Goal: Task Accomplishment & Management: Complete application form

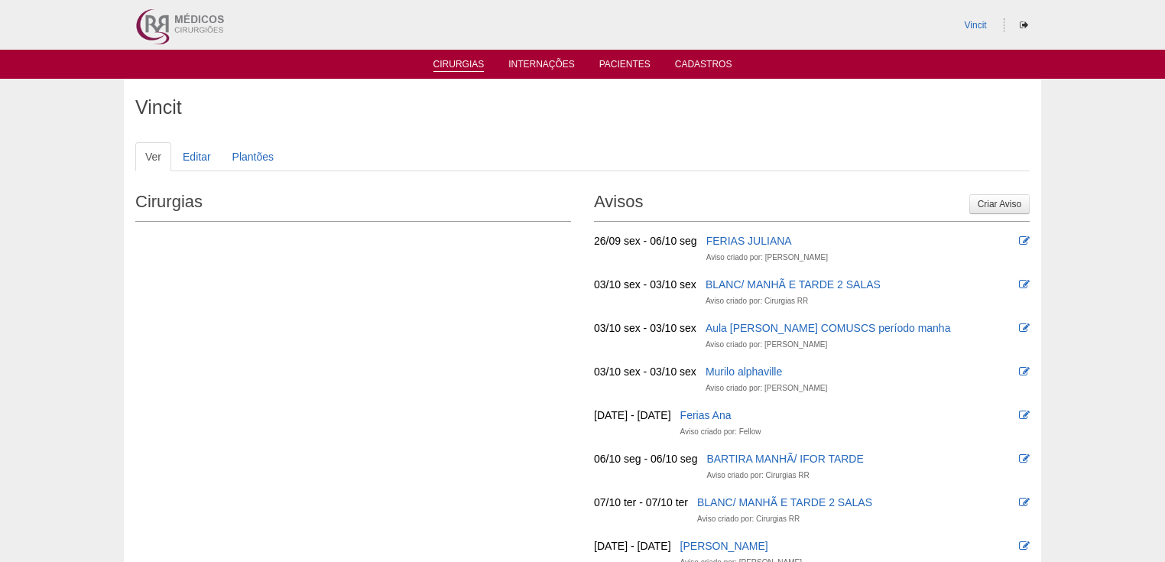
click at [468, 61] on link "Cirurgias" at bounding box center [458, 65] width 51 height 13
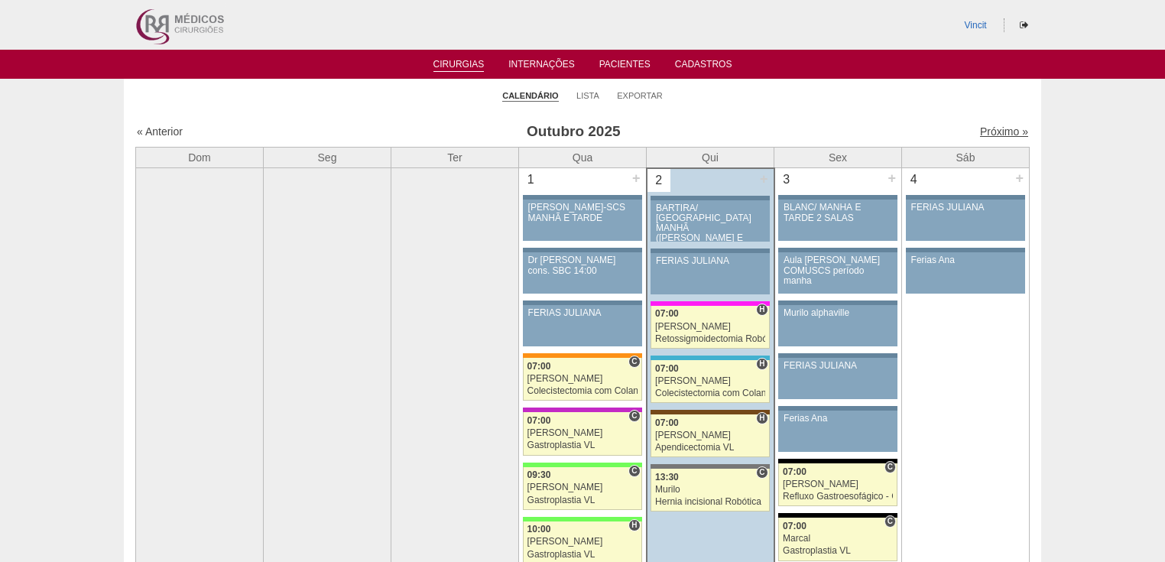
click at [980, 129] on link "Próximo »" at bounding box center [1004, 131] width 48 height 12
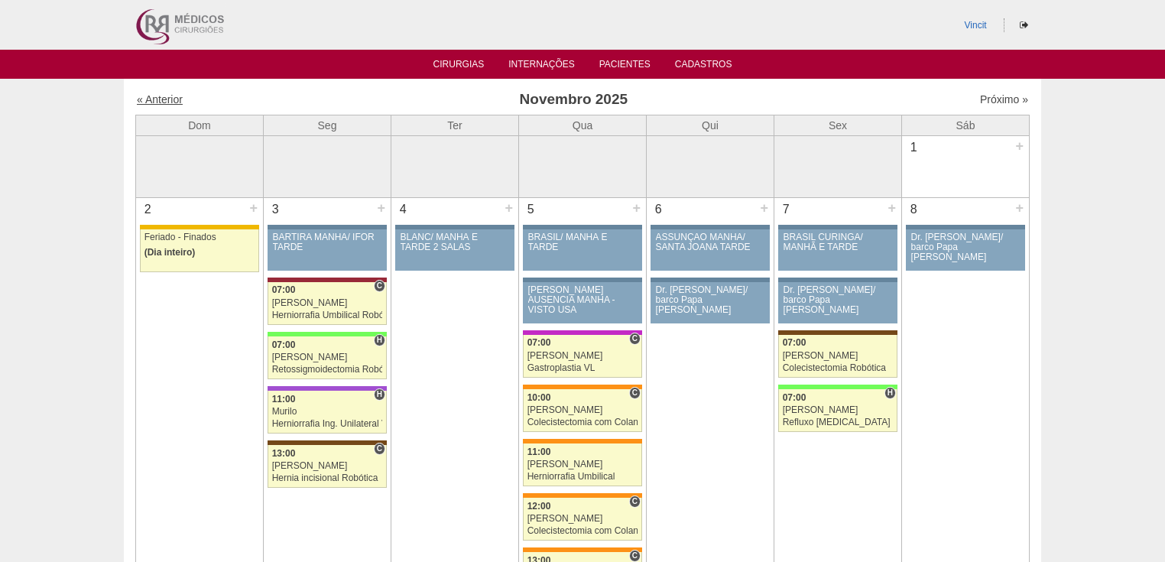
click at [178, 105] on link "« Anterior" at bounding box center [160, 99] width 46 height 12
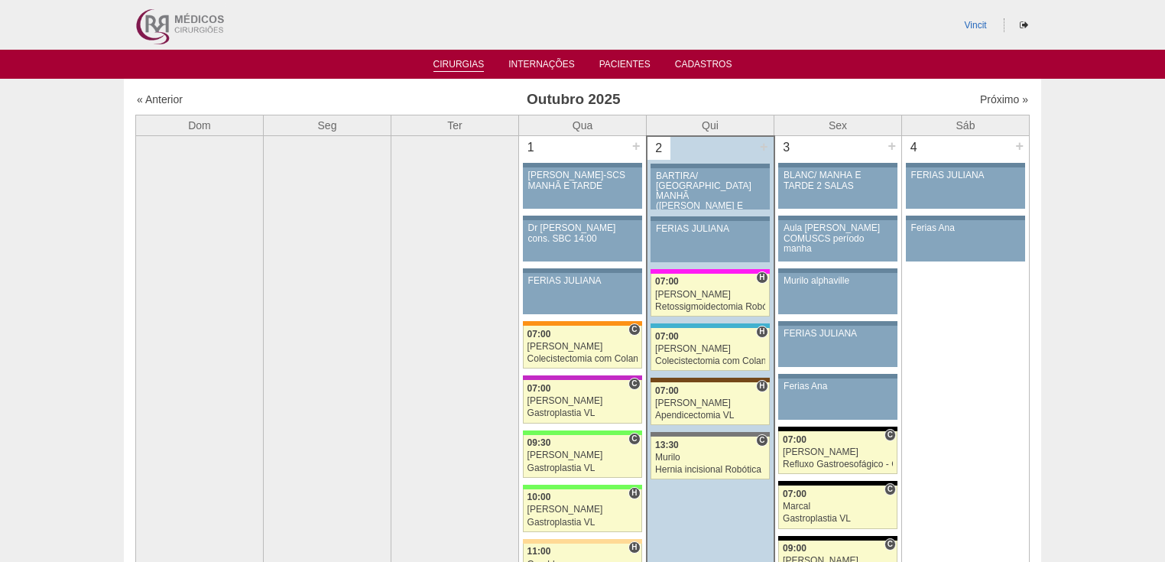
click at [460, 63] on link "Cirurgias" at bounding box center [458, 65] width 51 height 13
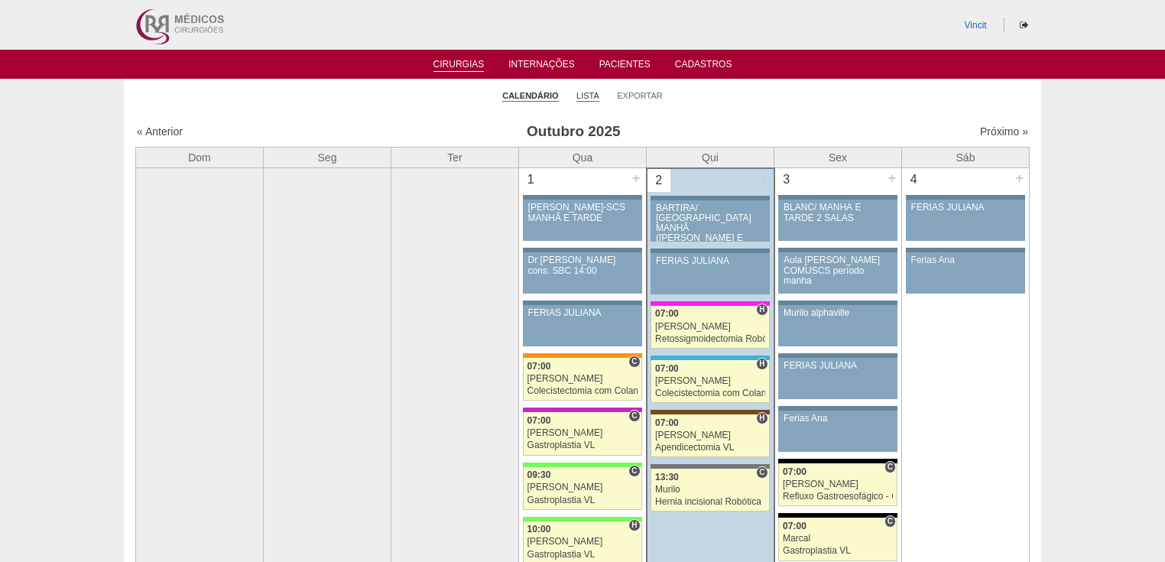
click at [584, 97] on link "Lista" at bounding box center [587, 95] width 23 height 11
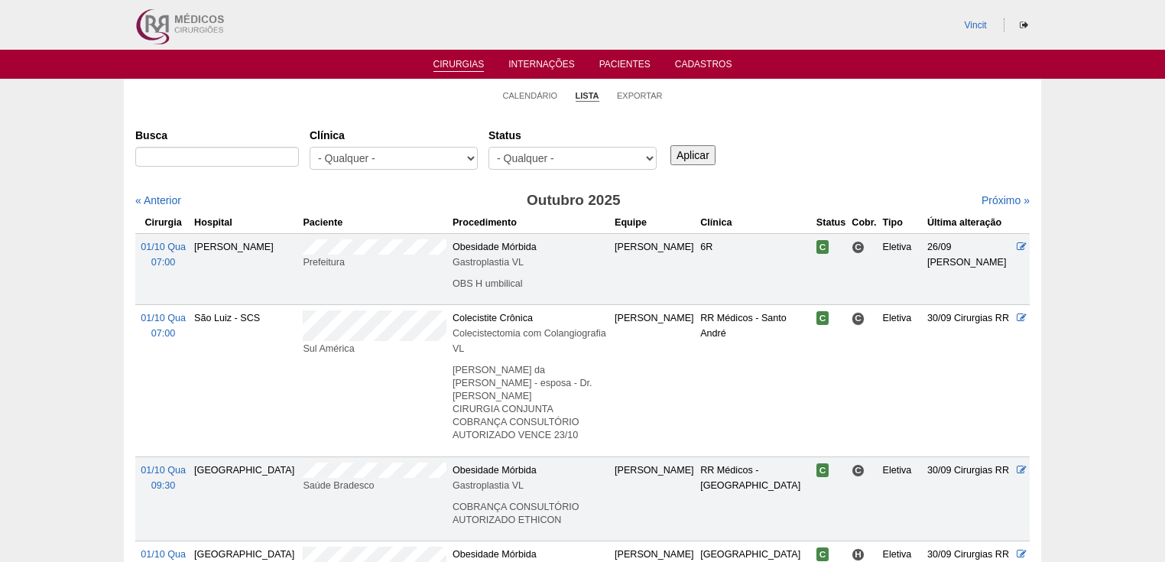
click at [447, 60] on link "Cirurgias" at bounding box center [458, 65] width 51 height 13
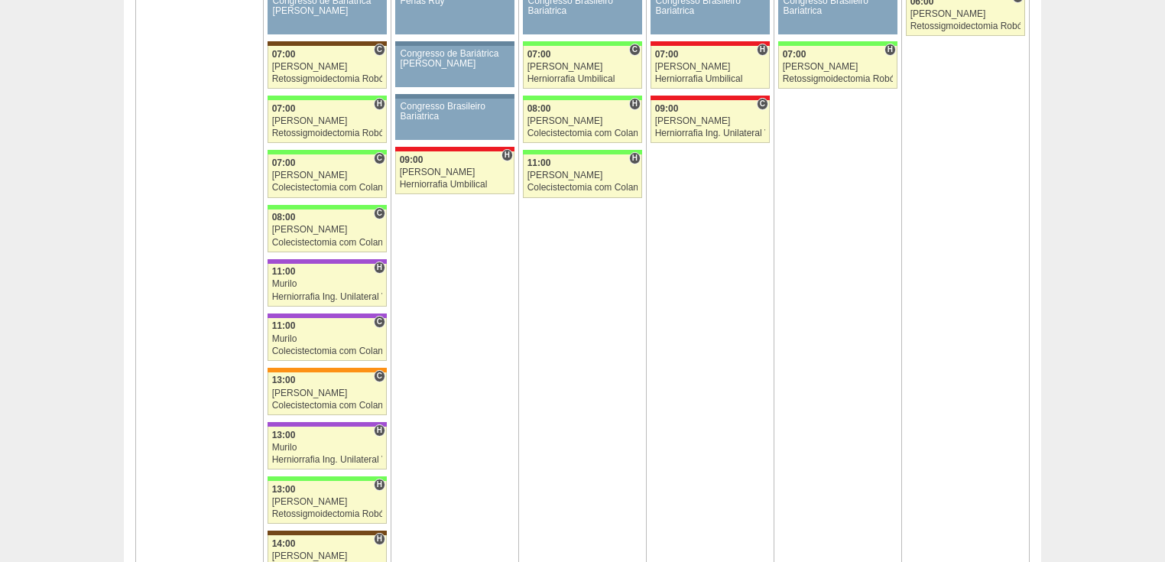
scroll to position [2384, 0]
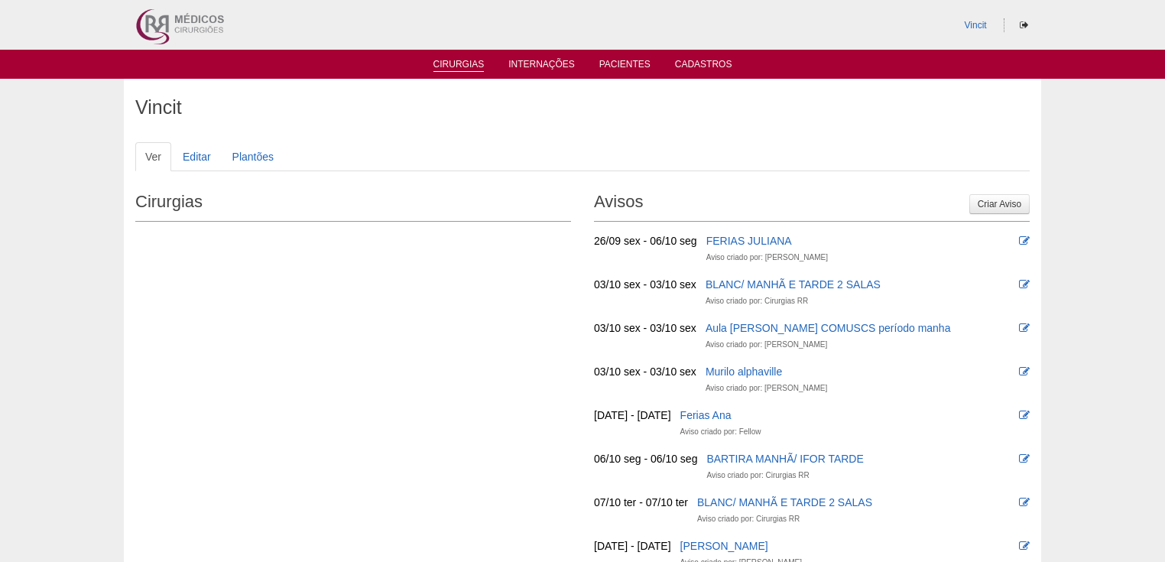
click at [443, 66] on link "Cirurgias" at bounding box center [458, 65] width 51 height 13
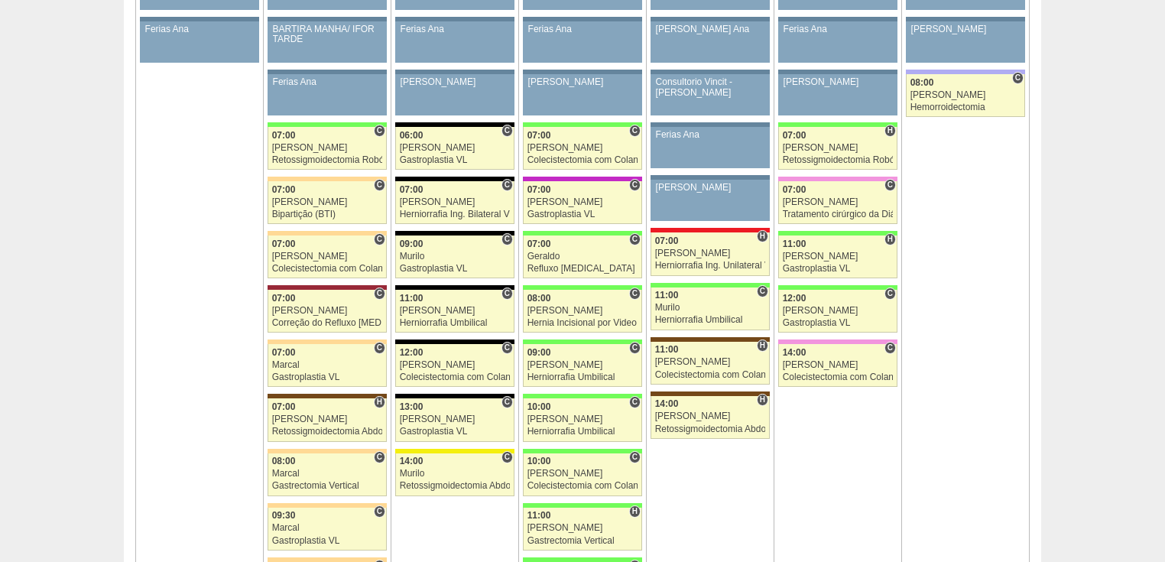
scroll to position [672, 0]
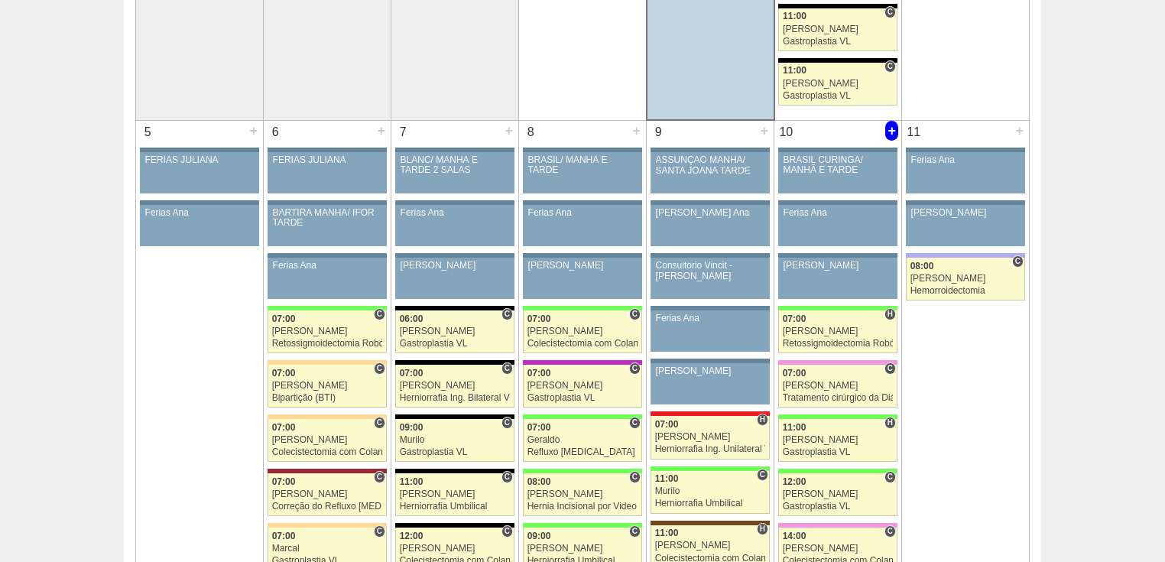
click at [886, 128] on div "+" at bounding box center [891, 131] width 13 height 20
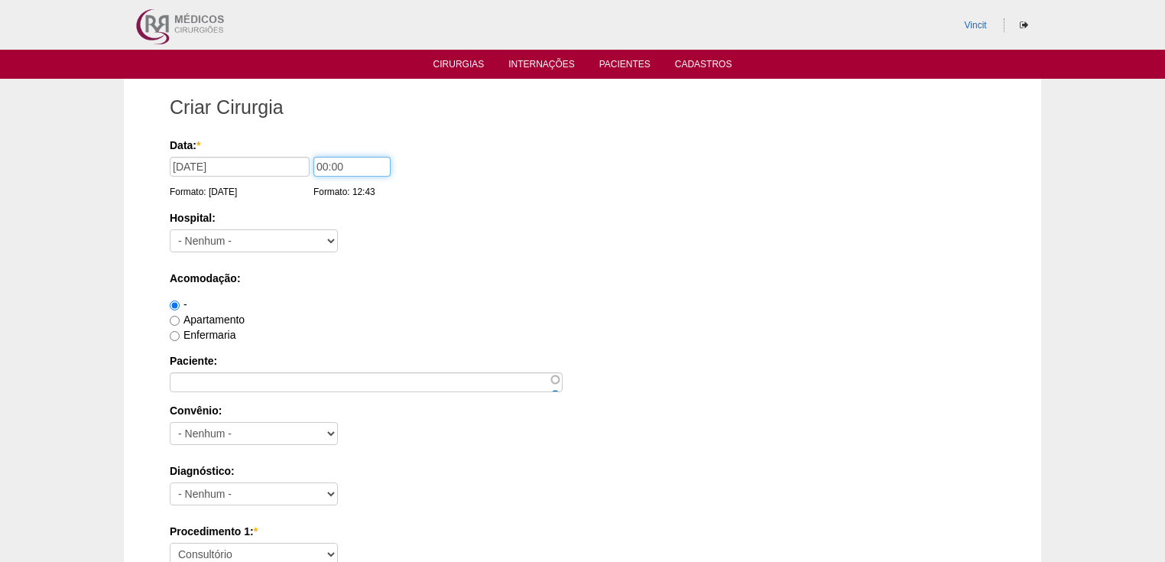
drag, startPoint x: 352, startPoint y: 168, endPoint x: 233, endPoint y: 170, distance: 118.5
click at [233, 153] on div "Data: * [DATE] Formato: [DATE] 00:00 Formato: 12:43" at bounding box center [580, 145] width 820 height 15
type input "14:00"
click at [309, 235] on select "- [GEOGRAPHIC_DATA] - [DATE] [PERSON_NAME] Alvorada América Assunção Bartira Be…" at bounding box center [254, 240] width 168 height 23
select select "17"
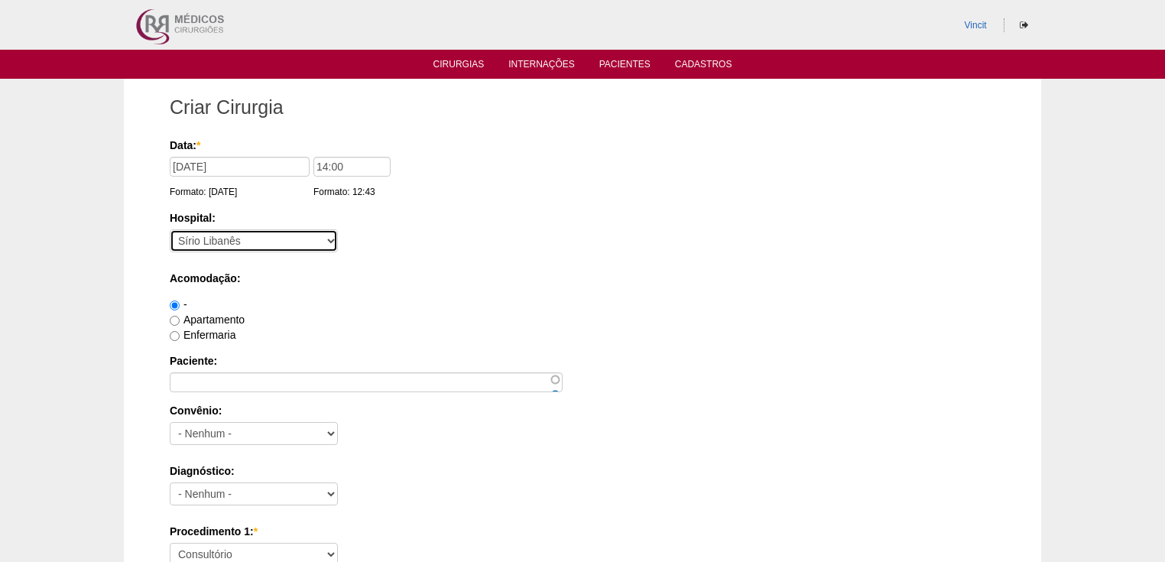
click at [170, 229] on select "- [GEOGRAPHIC_DATA] - [DATE] [PERSON_NAME] Alvorada América Assunção Bartira Be…" at bounding box center [254, 240] width 168 height 23
click at [210, 319] on label "Apartamento" at bounding box center [207, 319] width 75 height 12
click at [180, 319] on input "Apartamento" at bounding box center [175, 321] width 10 height 10
radio input "true"
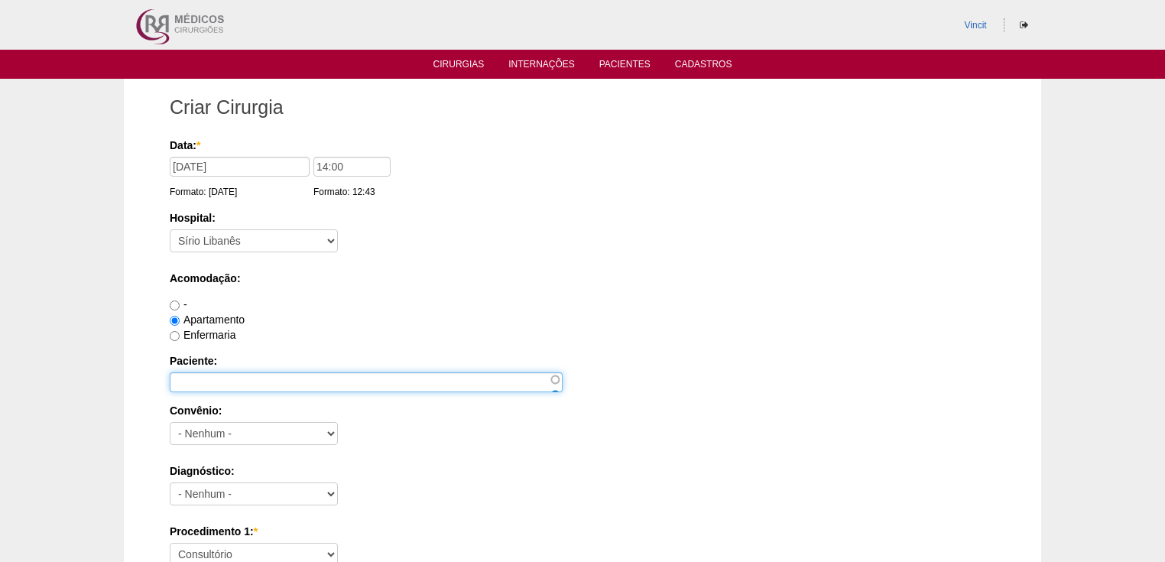
click at [224, 374] on input "Paciente:" at bounding box center [366, 382] width 393 height 20
paste input "[PERSON_NAME]"
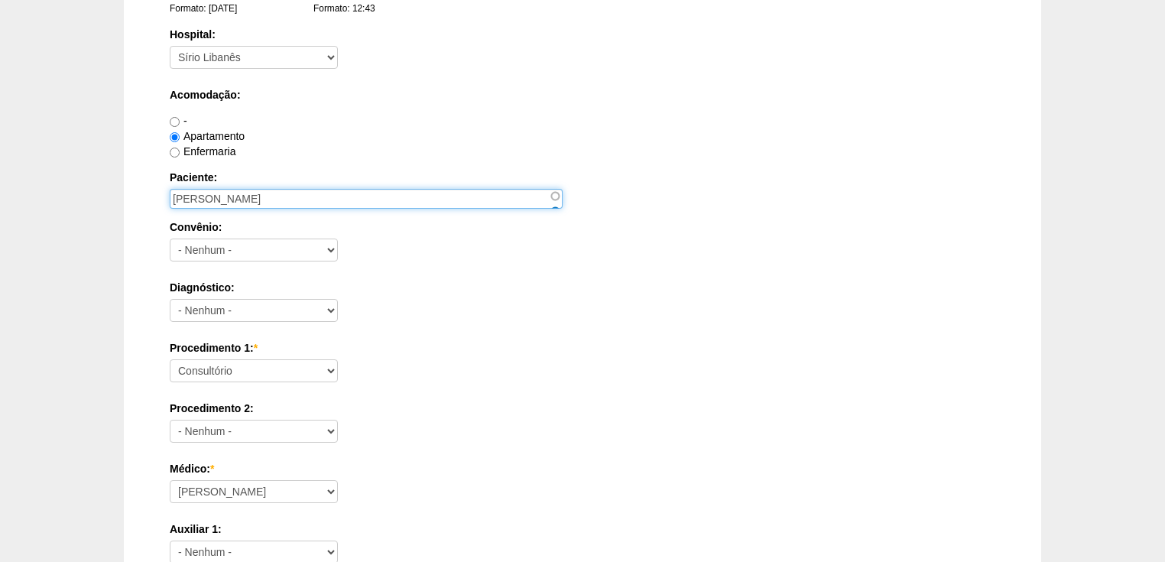
type input "[PERSON_NAME]"
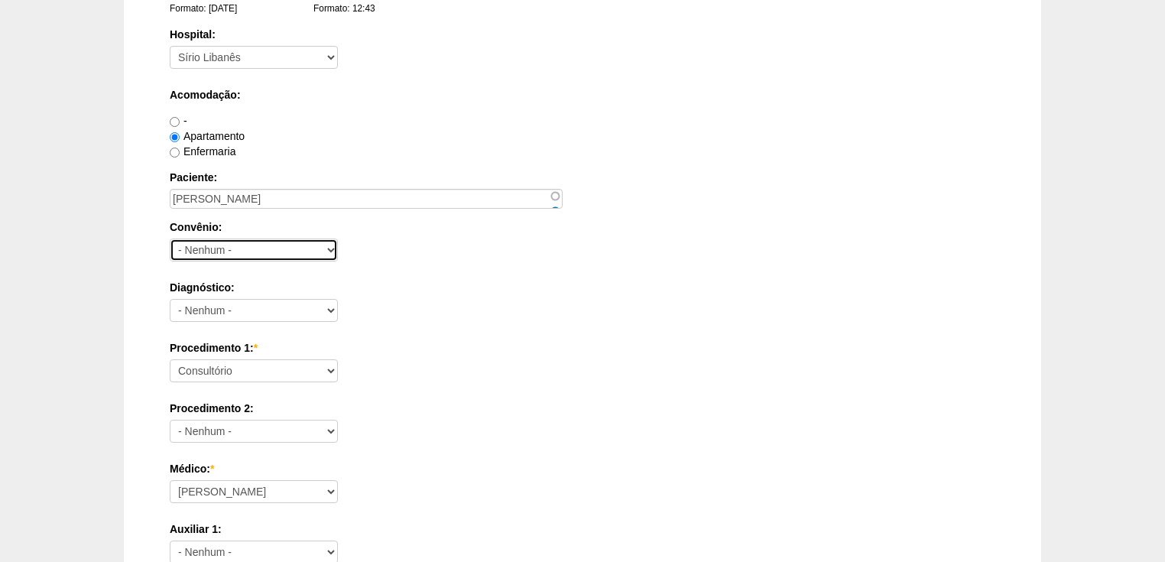
click at [254, 258] on select "- Nenhum - Abet Afresp Allianz Amil Blue Life Caasp Cabesp Caixa de Pensões Car…" at bounding box center [254, 249] width 168 height 23
select select "25"
click at [170, 238] on select "- Nenhum - Abet Afresp Allianz Amil Blue Life Caasp Cabesp Caixa de Pensões Car…" at bounding box center [254, 249] width 168 height 23
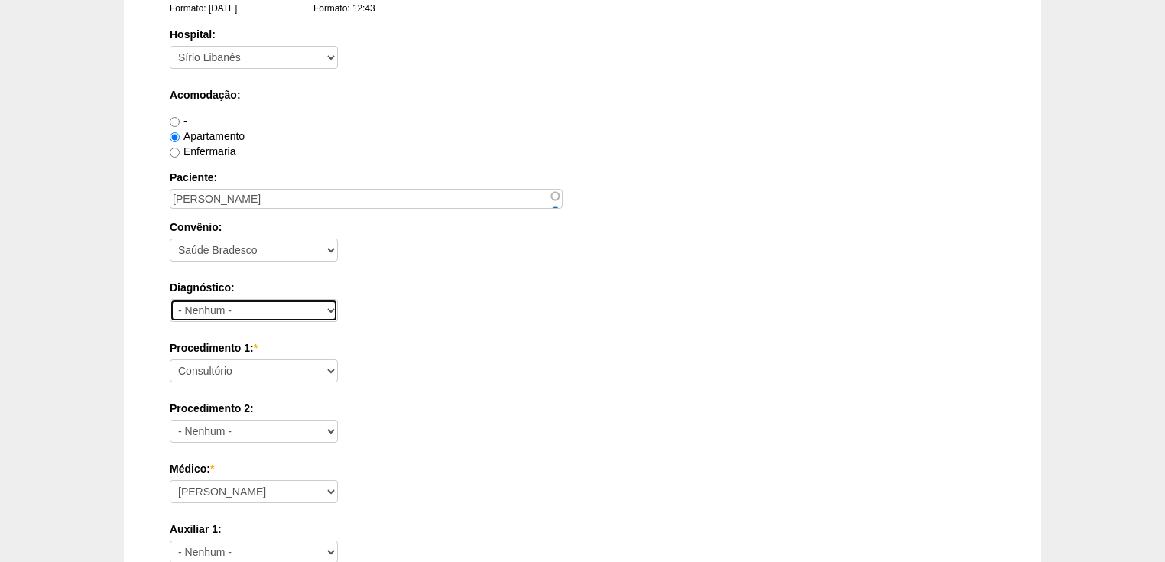
click at [330, 312] on select "- Nenhum - Abdome Agudo Abscesso Hepático Abscesso Perianal Abscesso Peritoneal…" at bounding box center [254, 310] width 168 height 23
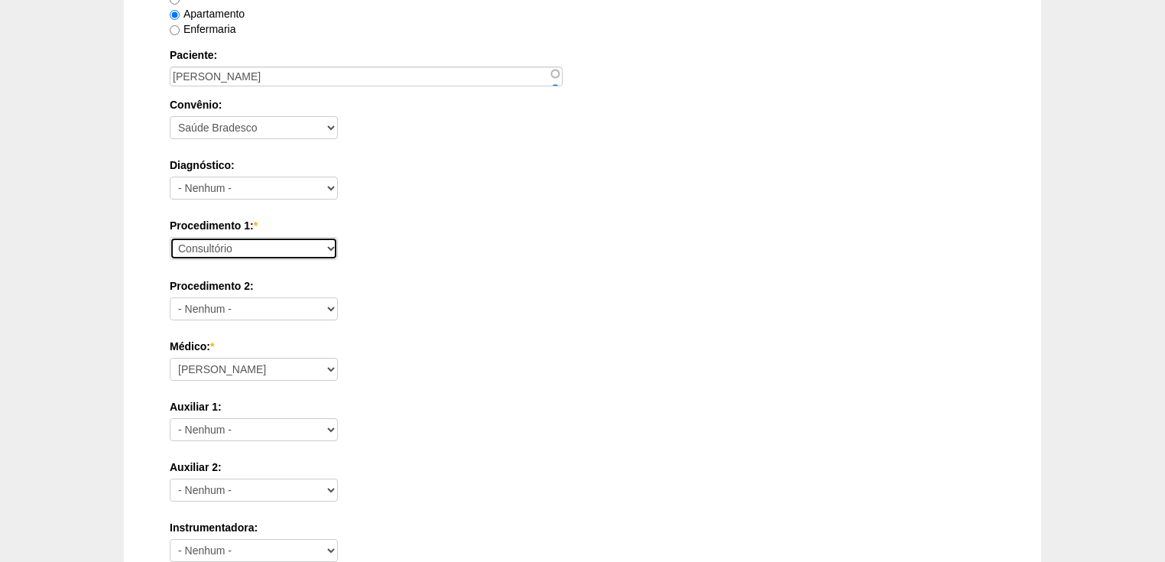
click at [312, 245] on select "Consultório Abscesso Hepático - Drenagem Abscesso perianal Amputação Abdômino P…" at bounding box center [254, 248] width 168 height 23
click at [735, 252] on div "Procedimento 1: * Consultório Abscesso Hepático - Drenagem Abscesso perianal Am…" at bounding box center [582, 243] width 825 height 50
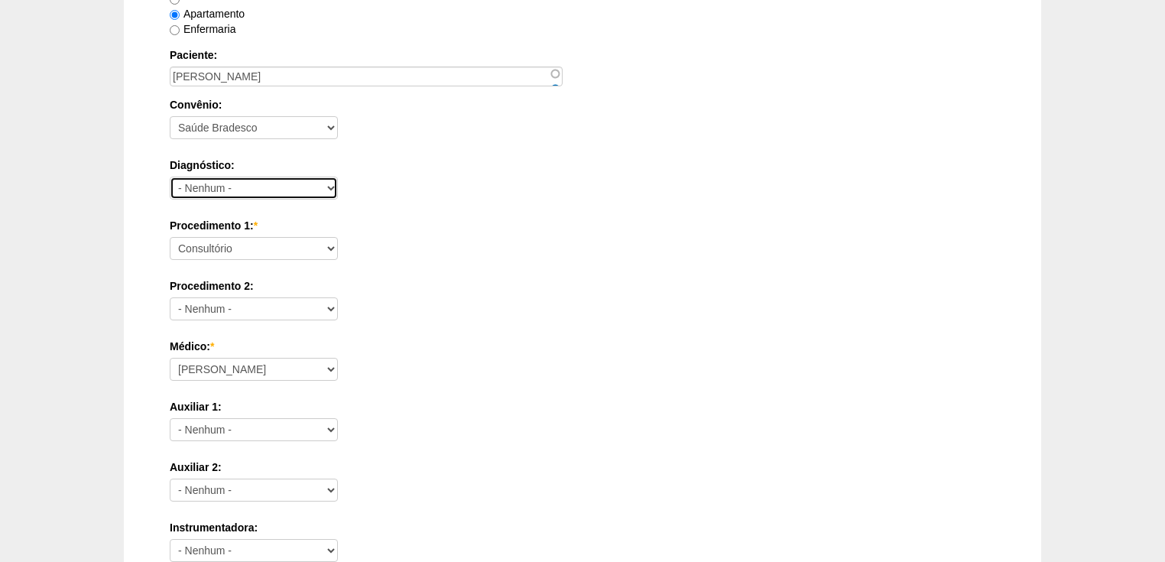
click at [246, 190] on select "- Nenhum - Abdome Agudo Abscesso Hepático Abscesso Perianal Abscesso Peritoneal…" at bounding box center [254, 188] width 168 height 23
select select "11"
click at [432, 345] on label "Médico: *" at bounding box center [582, 346] width 825 height 15
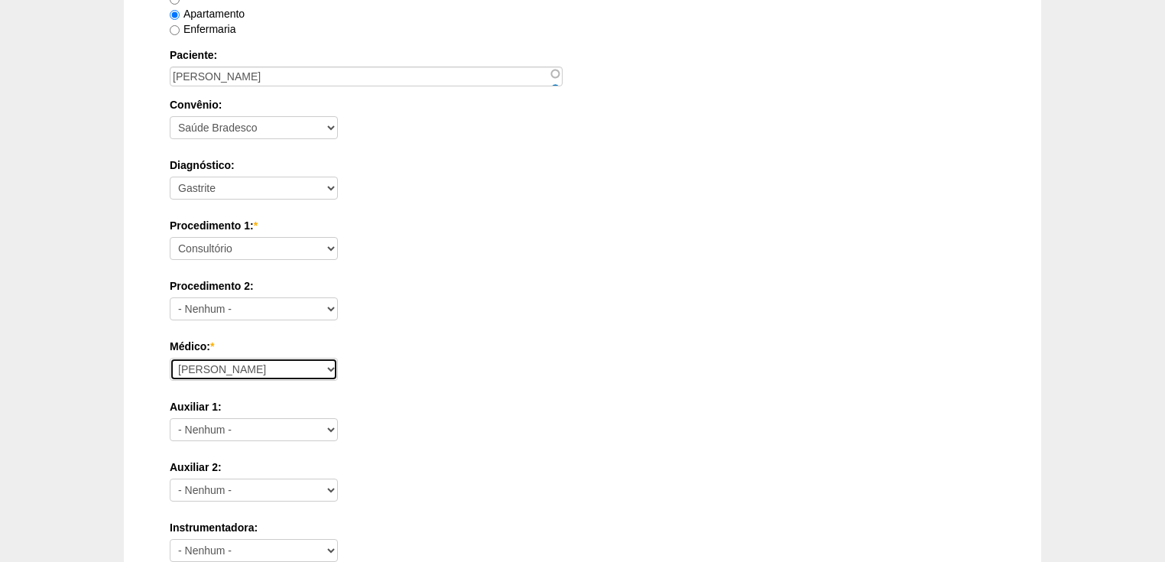
click at [338, 358] on select "Ana Paula Bruno Felipe Rossi Geraldo Igor Benevides Isabella Juliana Luiz Guilh…" at bounding box center [254, 369] width 168 height 23
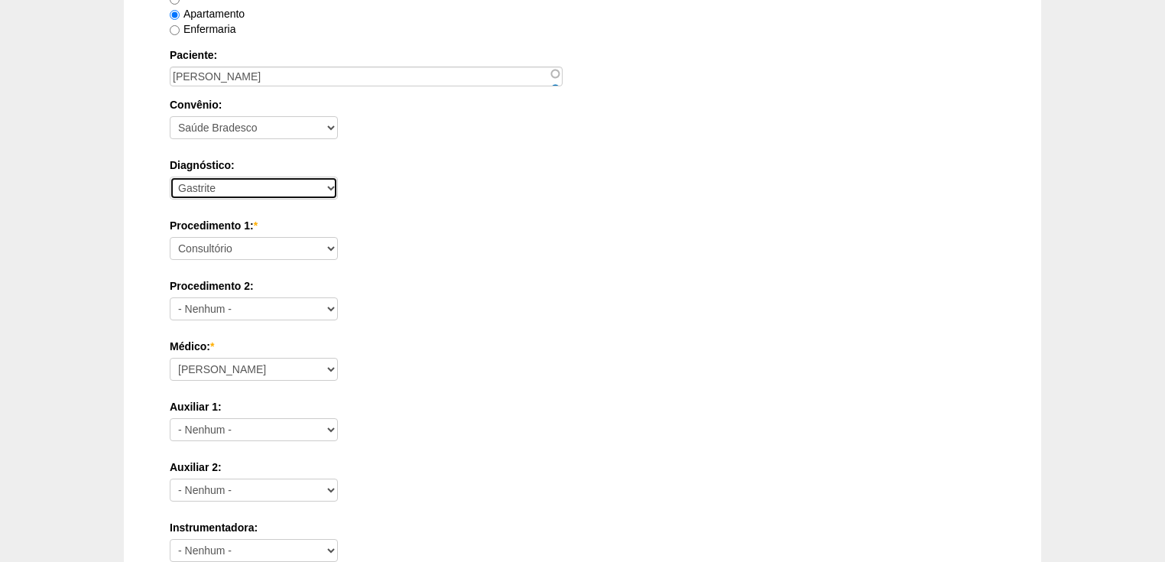
click at [245, 186] on select "- Nenhum - Abdome Agudo Abscesso Hepático Abscesso Perianal Abscesso Peritoneal…" at bounding box center [254, 188] width 168 height 23
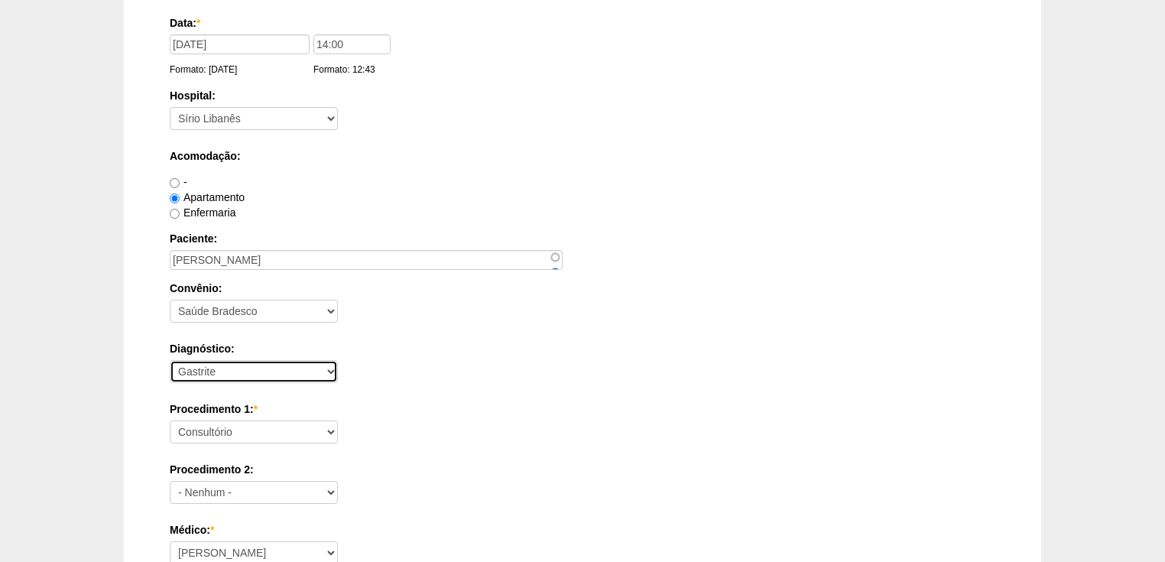
scroll to position [61, 0]
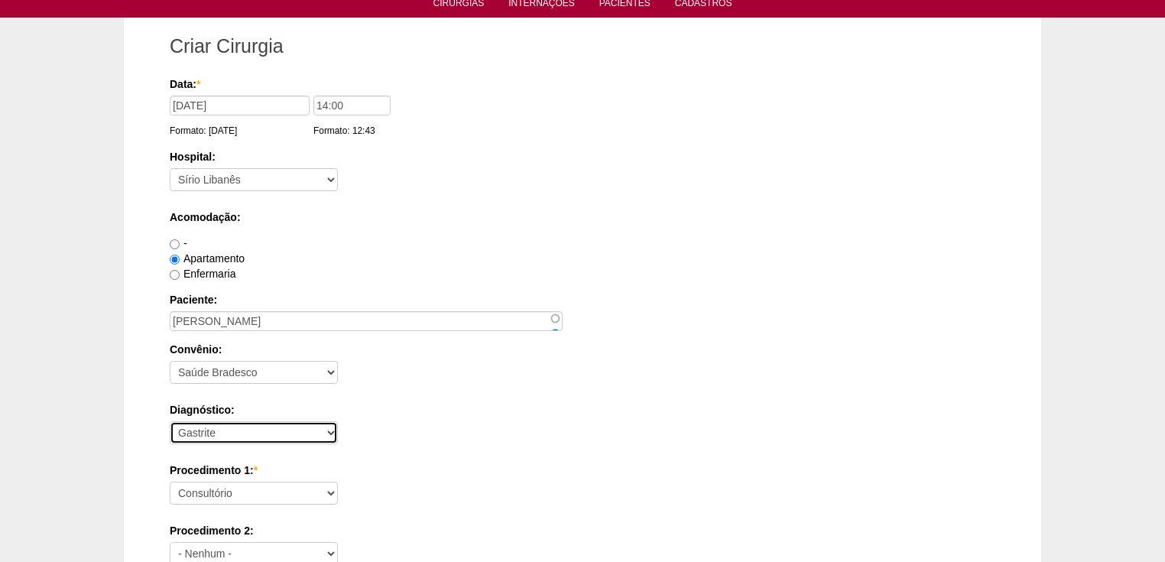
click at [274, 425] on select "- Nenhum - Abdome Agudo Abscesso Hepático Abscesso Perianal Abscesso Peritoneal…" at bounding box center [254, 432] width 168 height 23
select select
click at [170, 421] on select "- Nenhum - Abdome Agudo Abscesso Hepático Abscesso Perianal Abscesso Peritoneal…" at bounding box center [254, 432] width 168 height 23
click at [470, 425] on div "Diagnóstico: - Nenhum - Abdome Agudo Abscesso Hepático Abscesso Perianal Absces…" at bounding box center [582, 427] width 825 height 50
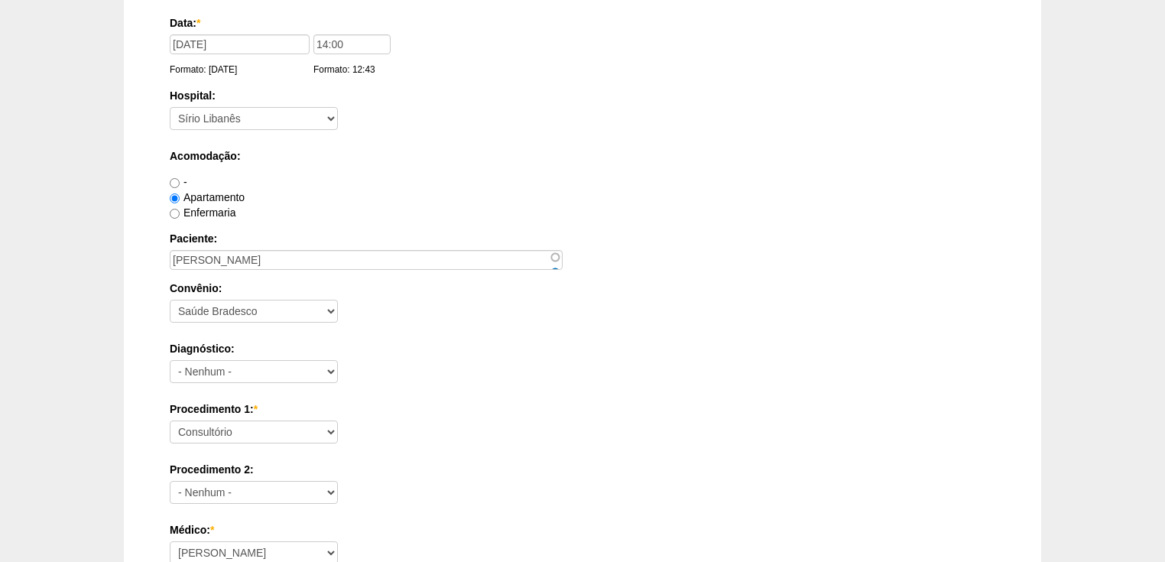
scroll to position [183, 0]
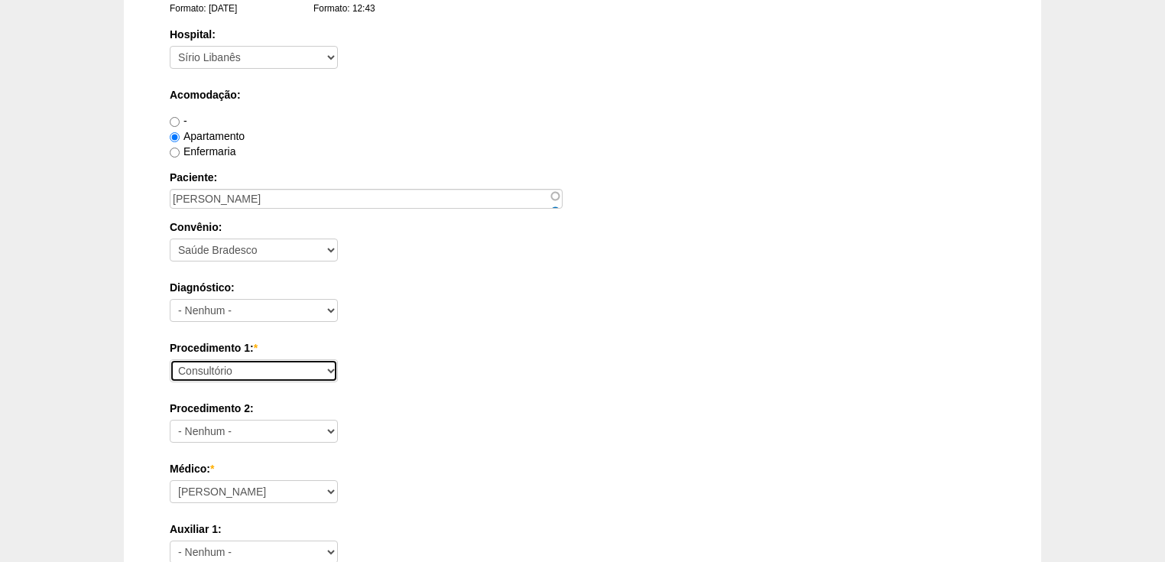
click at [293, 373] on select "Consultório Abscesso Hepático - Drenagem Abscesso perianal Amputação Abdômino P…" at bounding box center [254, 370] width 168 height 23
click at [267, 363] on select "Consultório Abscesso Hepático - Drenagem Abscesso perianal Amputação Abdômino P…" at bounding box center [254, 370] width 168 height 23
select select "3987"
click at [170, 359] on select "Consultório Abscesso Hepático - Drenagem Abscesso perianal Amputação Abdômino P…" at bounding box center [254, 370] width 168 height 23
click at [315, 368] on select "Consultório Abscesso Hepático - Drenagem Abscesso perianal Amputação Abdômino P…" at bounding box center [254, 370] width 168 height 23
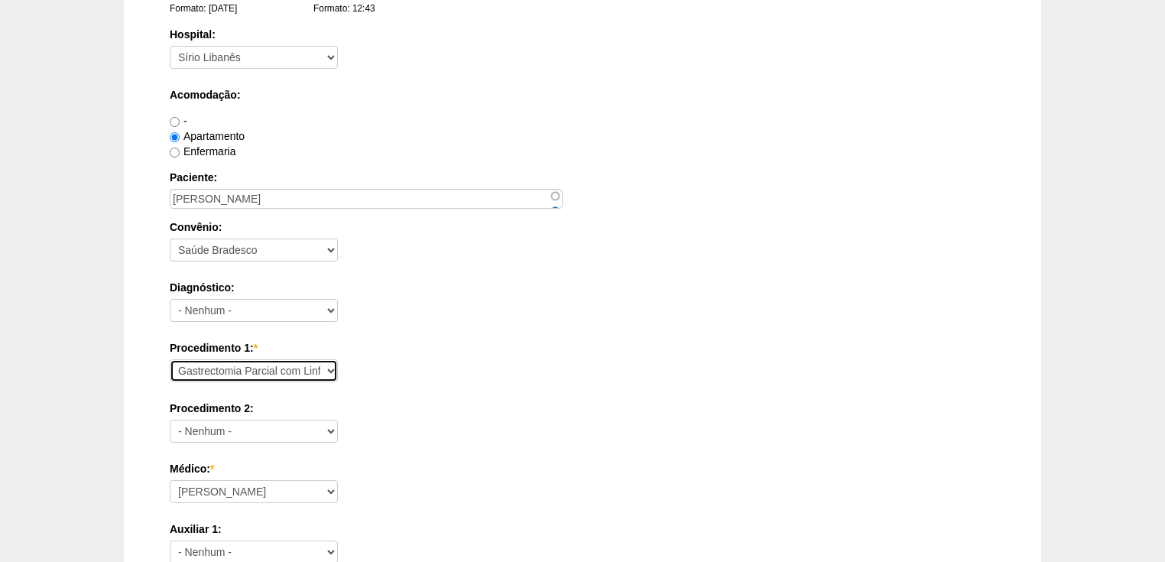
click at [170, 359] on select "Consultório Abscesso Hepático - Drenagem Abscesso perianal Amputação Abdômino P…" at bounding box center [254, 370] width 168 height 23
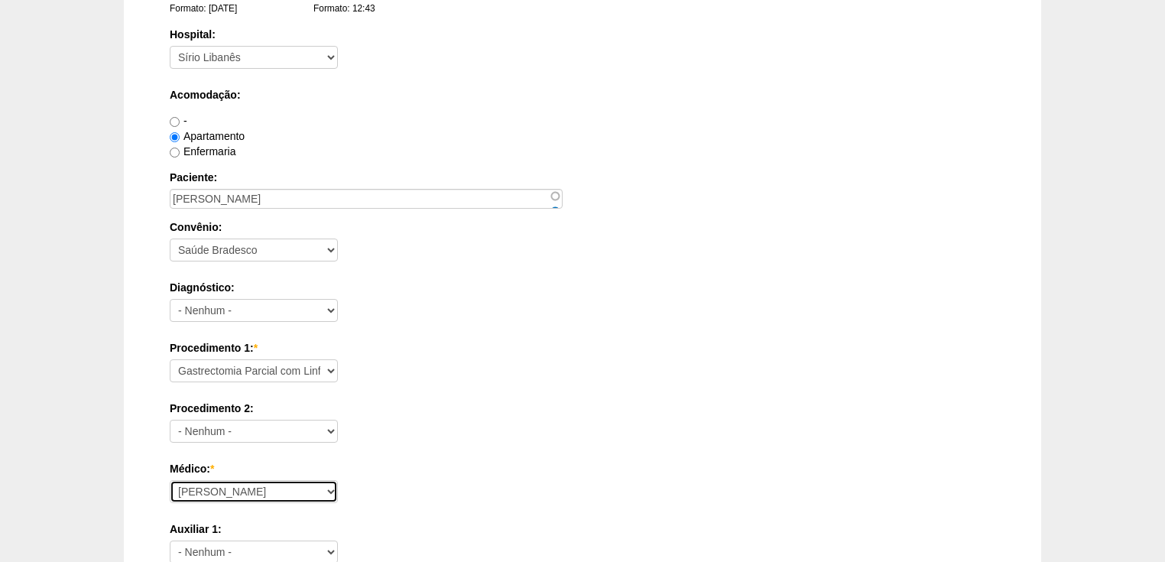
click at [314, 487] on select "Ana Paula Bruno Felipe Rossi Geraldo Igor Benevides Isabella Juliana Luiz Guilh…" at bounding box center [254, 491] width 168 height 23
select select "30"
click at [170, 480] on select "Ana Paula Bruno Felipe Rossi Geraldo Igor Benevides Isabella Juliana Luiz Guilh…" at bounding box center [254, 491] width 168 height 23
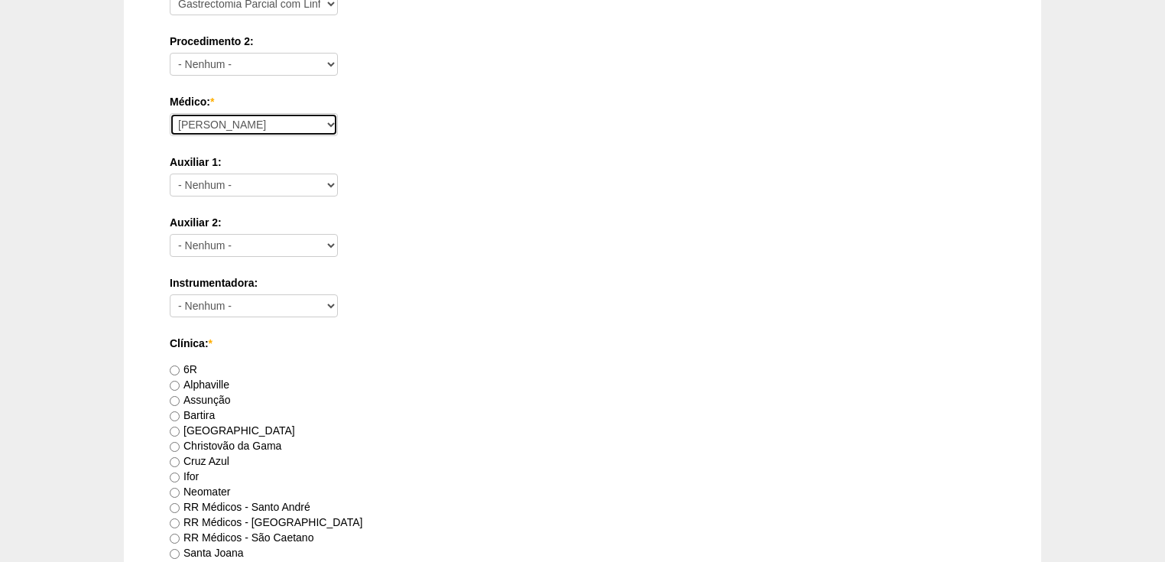
scroll to position [734, 0]
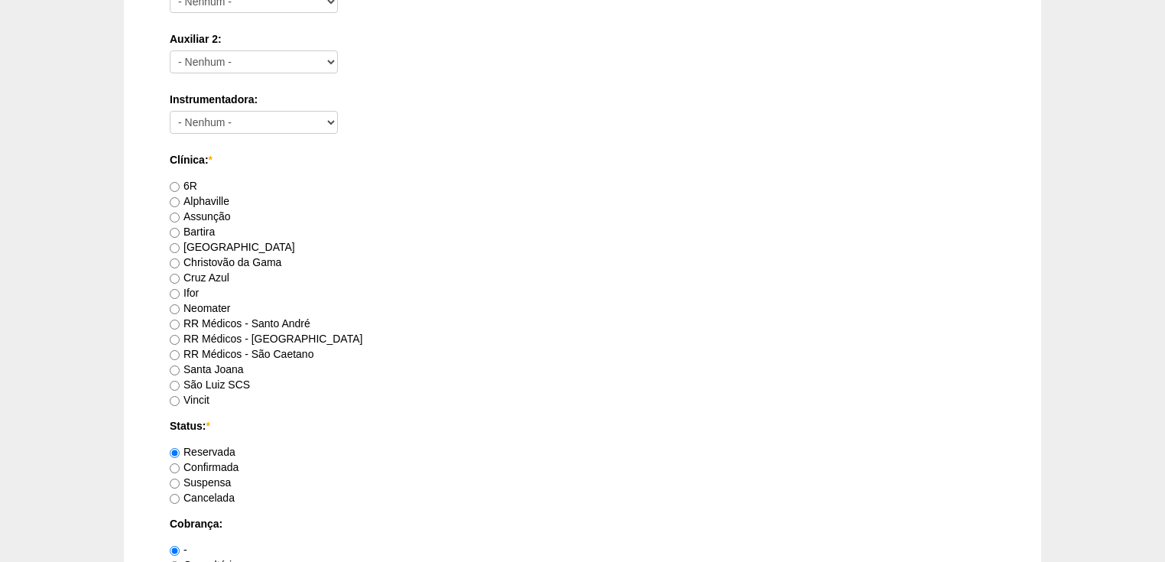
click at [203, 397] on label "Vincit" at bounding box center [190, 400] width 40 height 12
click at [180, 397] on input "Vincit" at bounding box center [175, 401] width 10 height 10
radio input "true"
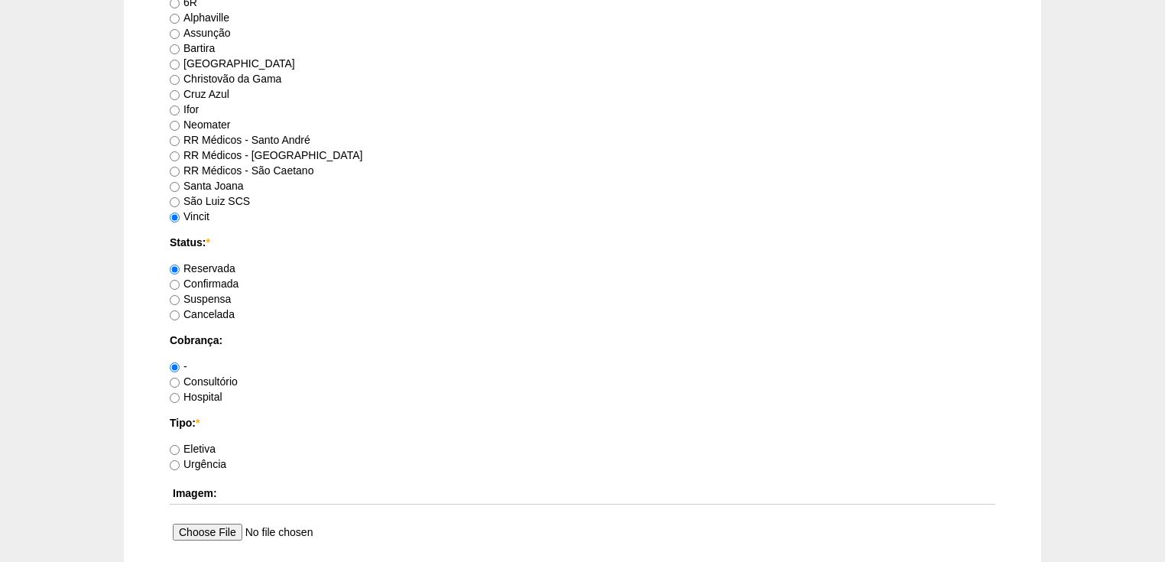
click at [205, 281] on label "Confirmada" at bounding box center [204, 283] width 69 height 12
click at [180, 281] on input "Confirmada" at bounding box center [175, 285] width 10 height 10
radio input "true"
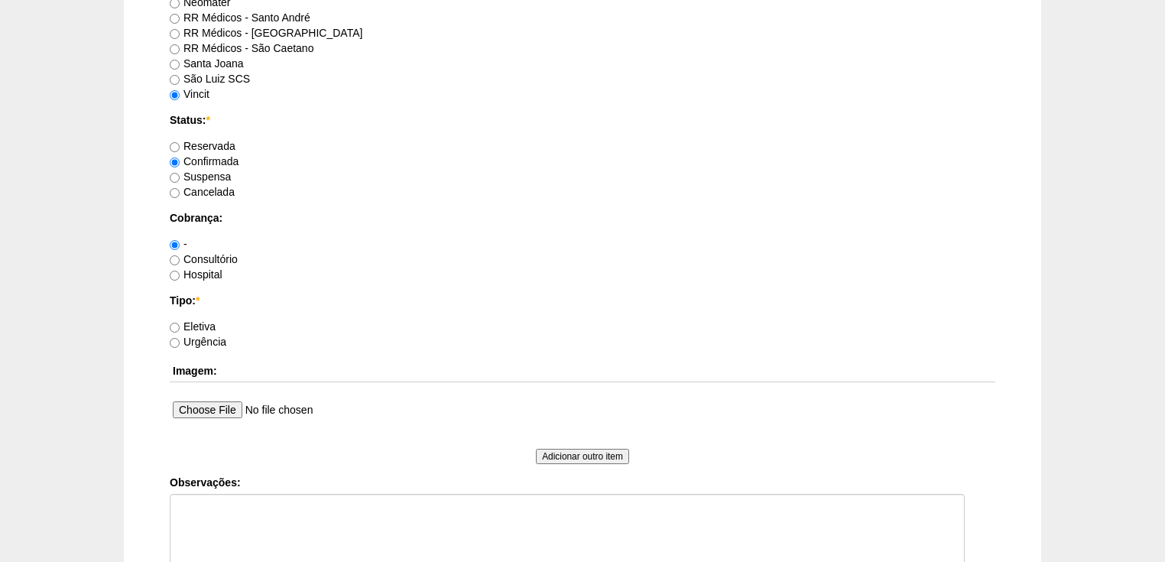
click at [200, 258] on label "Consultório" at bounding box center [204, 259] width 68 height 12
click at [180, 258] on input "Consultório" at bounding box center [175, 260] width 10 height 10
radio input "true"
click at [197, 322] on label "Eletiva" at bounding box center [193, 326] width 46 height 12
click at [180, 322] on input "Eletiva" at bounding box center [175, 327] width 10 height 10
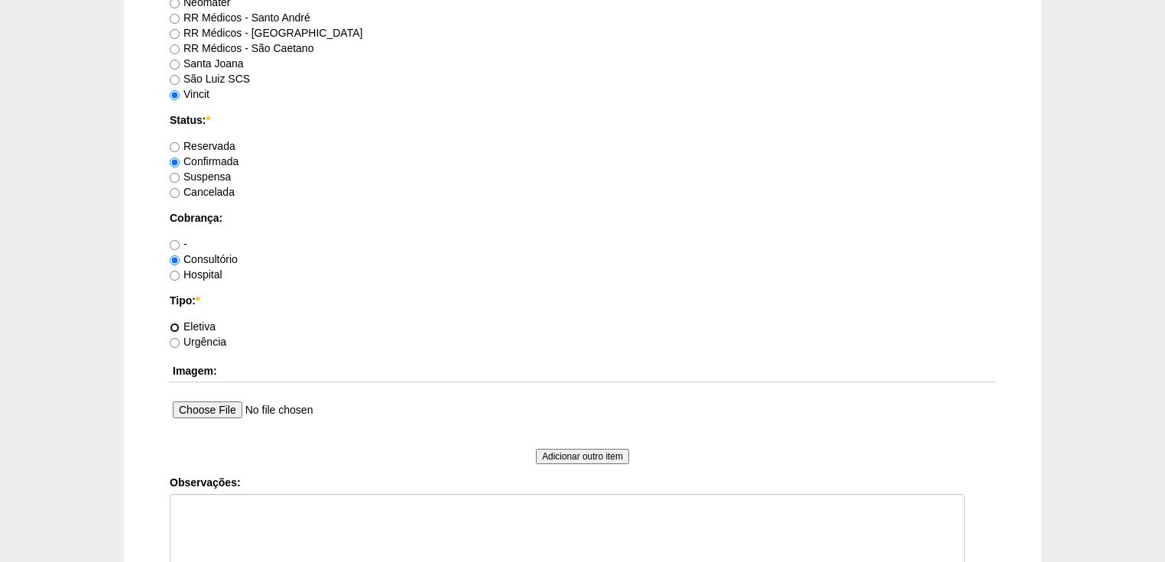
radio input "true"
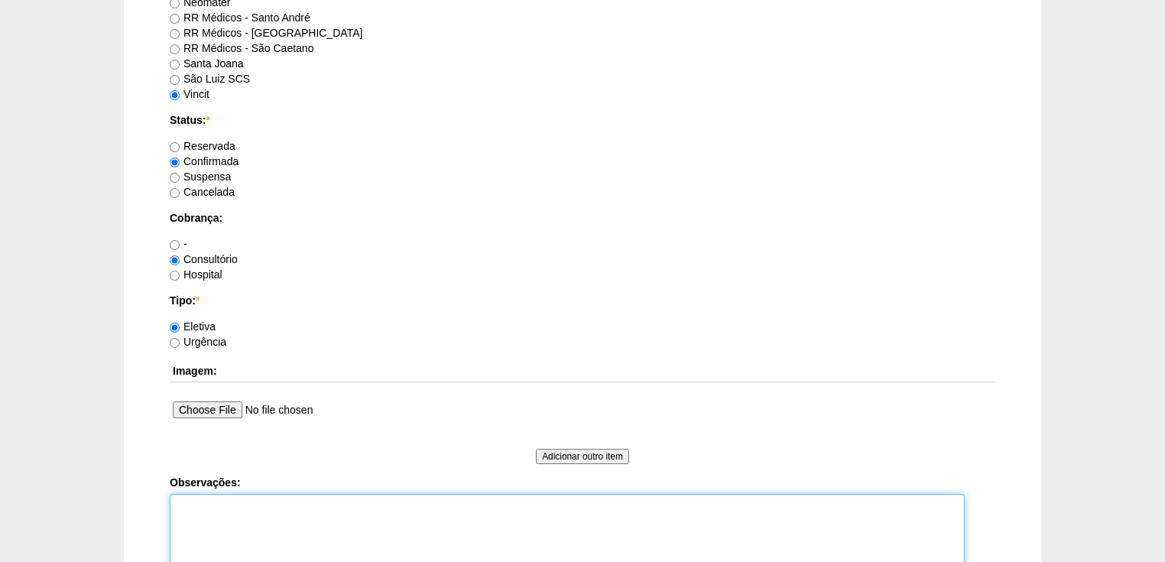
click at [272, 511] on textarea "Observações:" at bounding box center [567, 536] width 795 height 84
type textarea "d"
click at [314, 531] on textarea "ANESTESIA DR FABIO AGENDADO COM PATRICIA 02/10 - KAREN CIRURGIA POR VIDEO - DC …" at bounding box center [567, 536] width 795 height 84
click at [514, 530] on textarea "ANESTESIA DR FABIO AGENDADO COM PATRICIA 02/10 - KAREN CIRURGIA POR VIDEO - DCS…" at bounding box center [567, 536] width 795 height 84
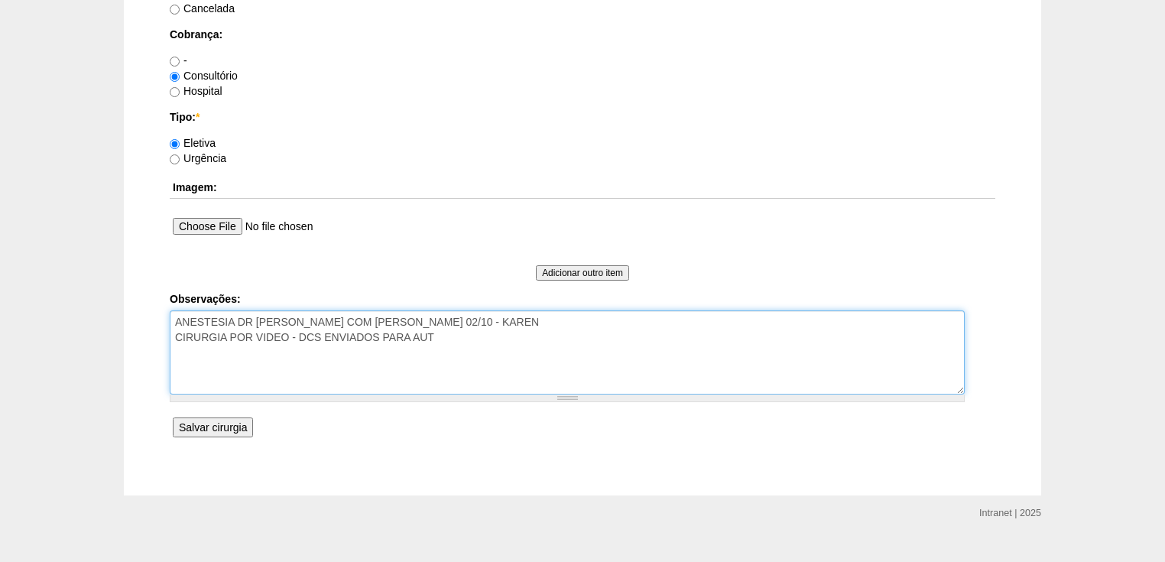
paste textarea "- Gastrorrafia COD: 31002145 - Gastroenteroanastomose por Videolaparoscopia COD…"
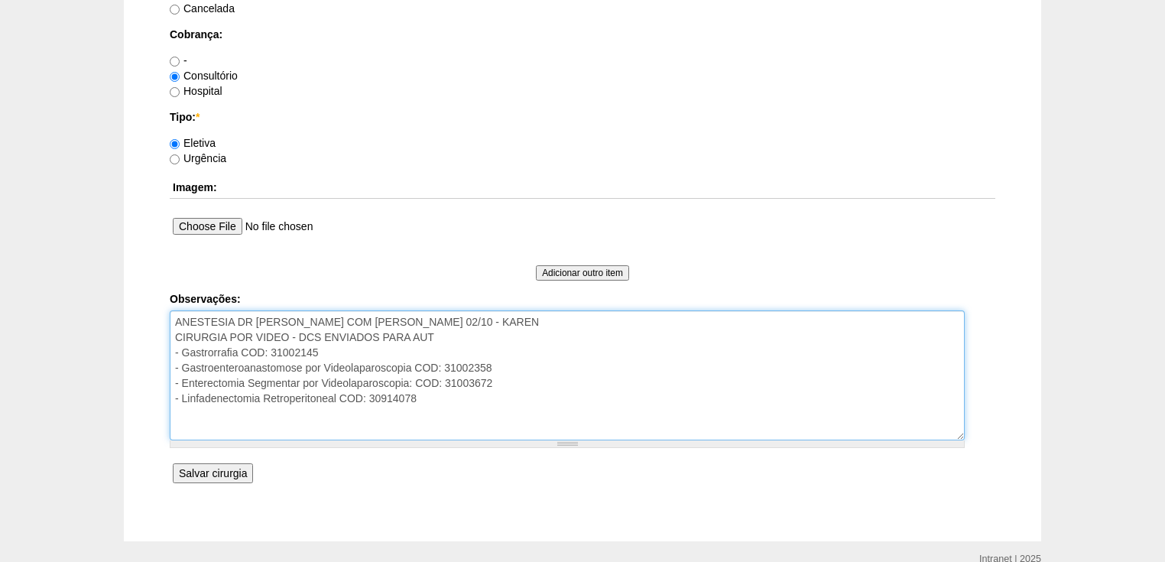
click at [171, 322] on textarea "ANESTESIA DR FABIO AGENDADO COM PATRICIA 02/10 - KAREN CIRURGIA POR VIDEO - DCS…" at bounding box center [567, 375] width 795 height 130
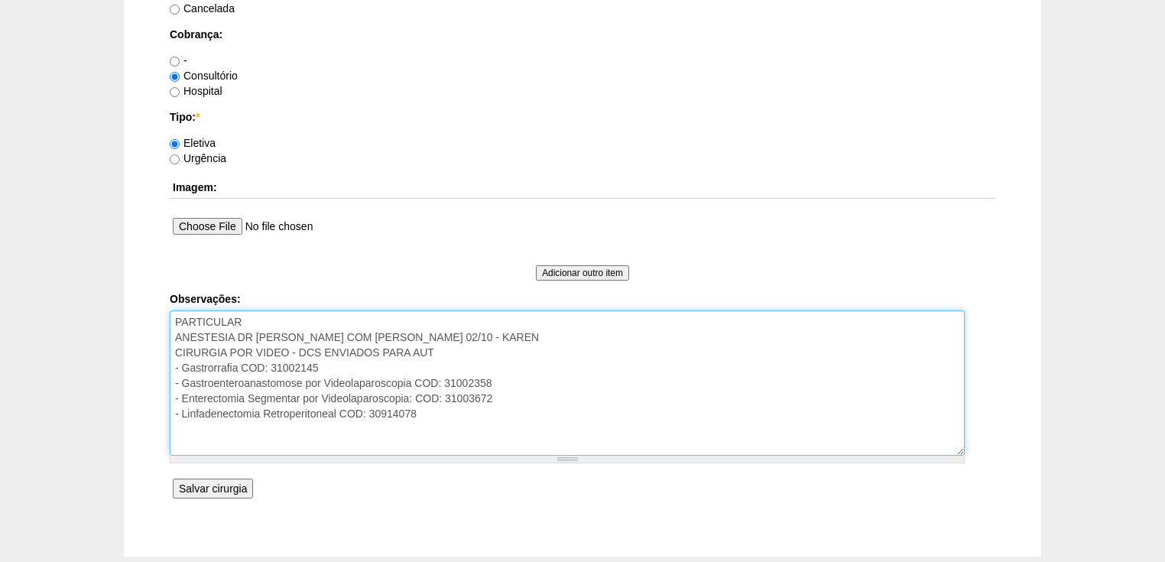
scroll to position [1307, 0]
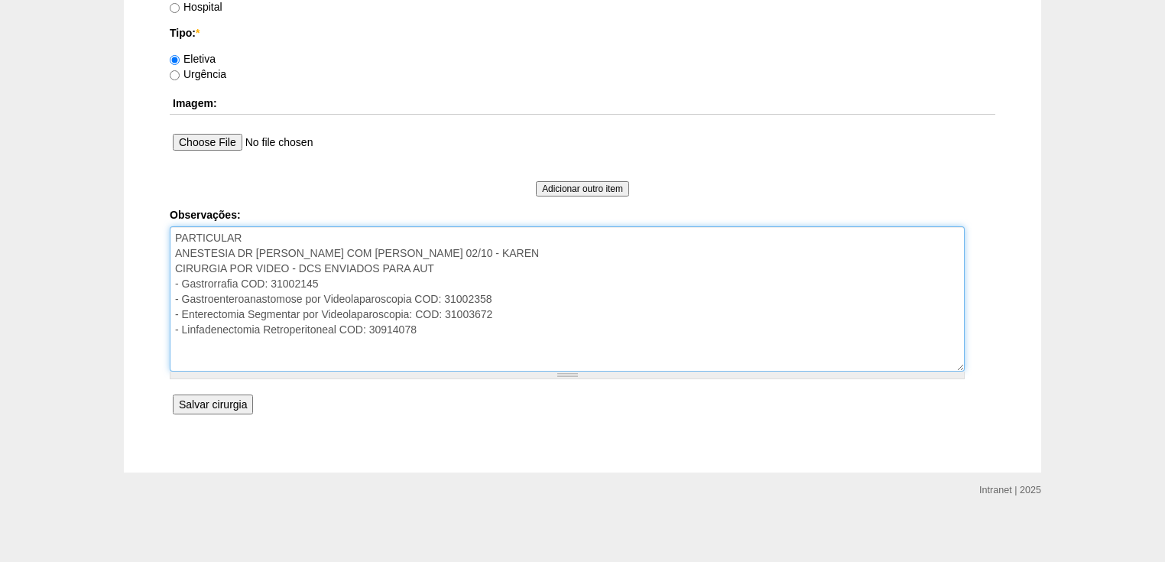
type textarea "PARTICULAR ANESTESIA DR FABIO AGENDADO COM PATRICIA 02/10 - KAREN CIRURGIA POR …"
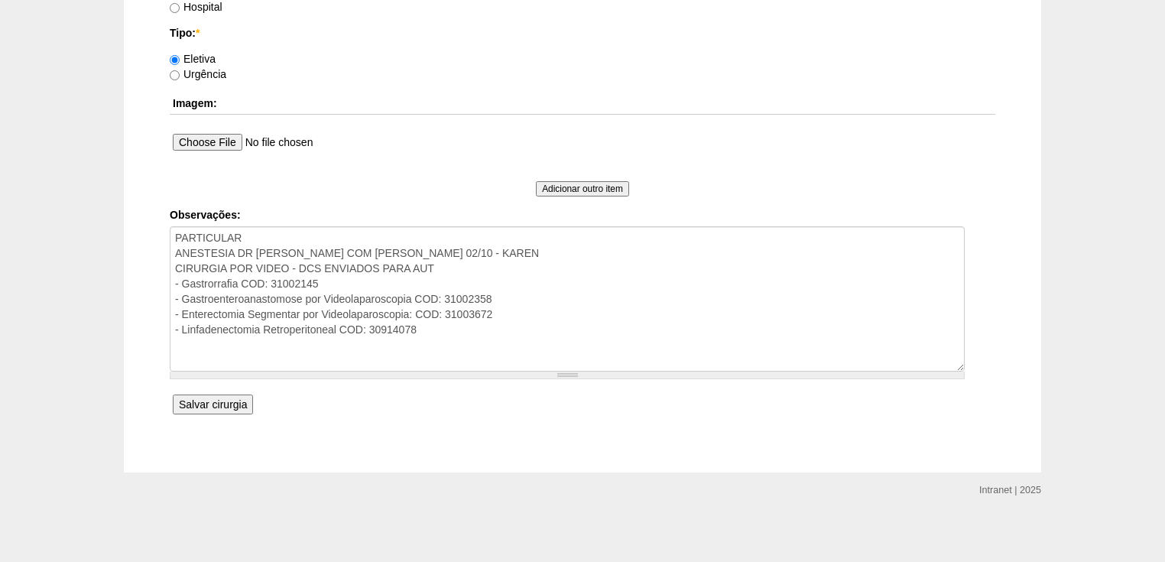
click at [218, 401] on input "Salvar cirurgia" at bounding box center [213, 404] width 80 height 20
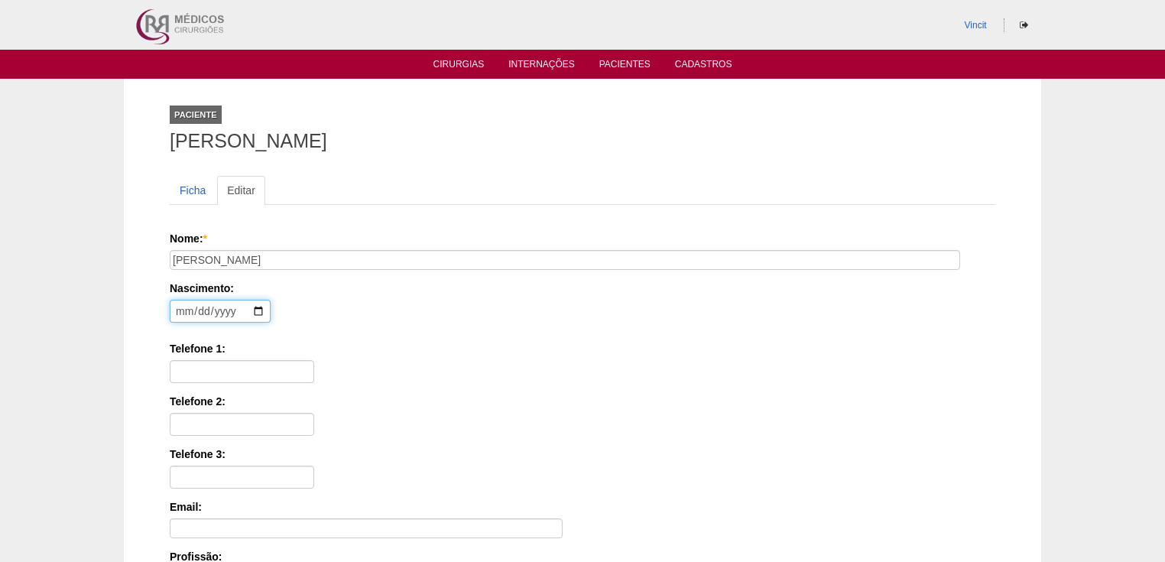
click at [177, 303] on input "date" at bounding box center [220, 311] width 101 height 23
paste input "0001-01-07"
type input "[DATE]"
drag, startPoint x: 259, startPoint y: 361, endPoint x: 249, endPoint y: 306, distance: 55.9
click at [259, 361] on input "Telefone 1:" at bounding box center [242, 371] width 144 height 23
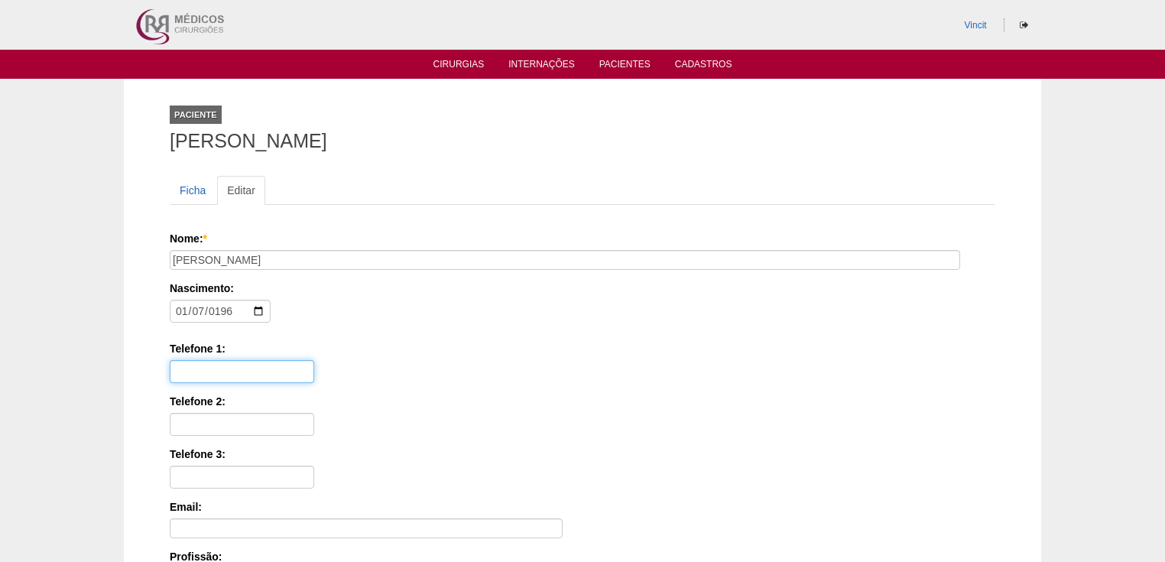
paste input "[PHONE_NUMBER]"
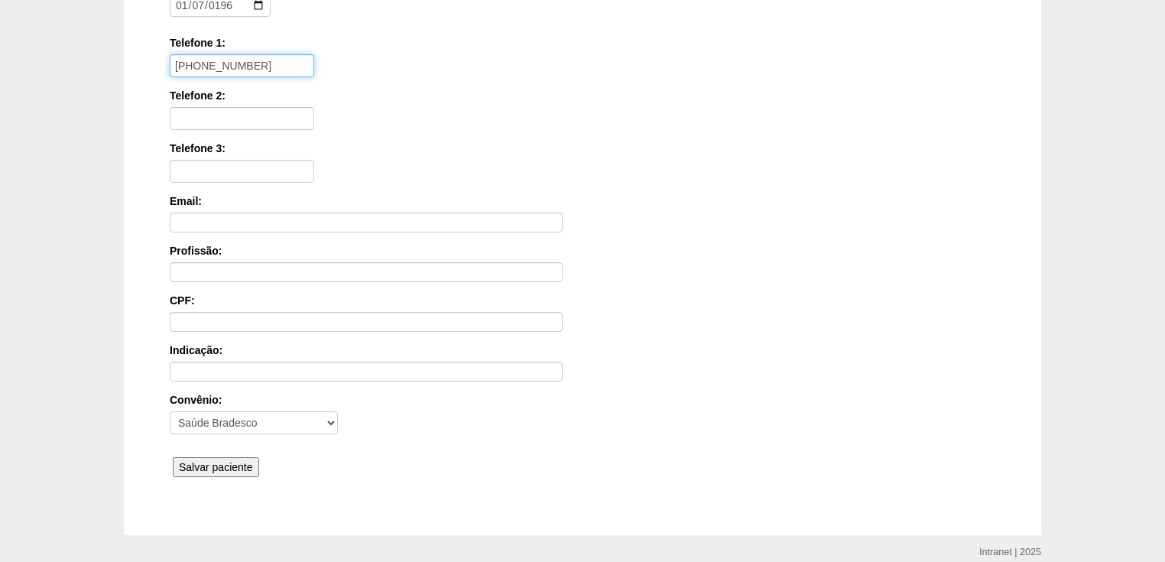
scroll to position [367, 0]
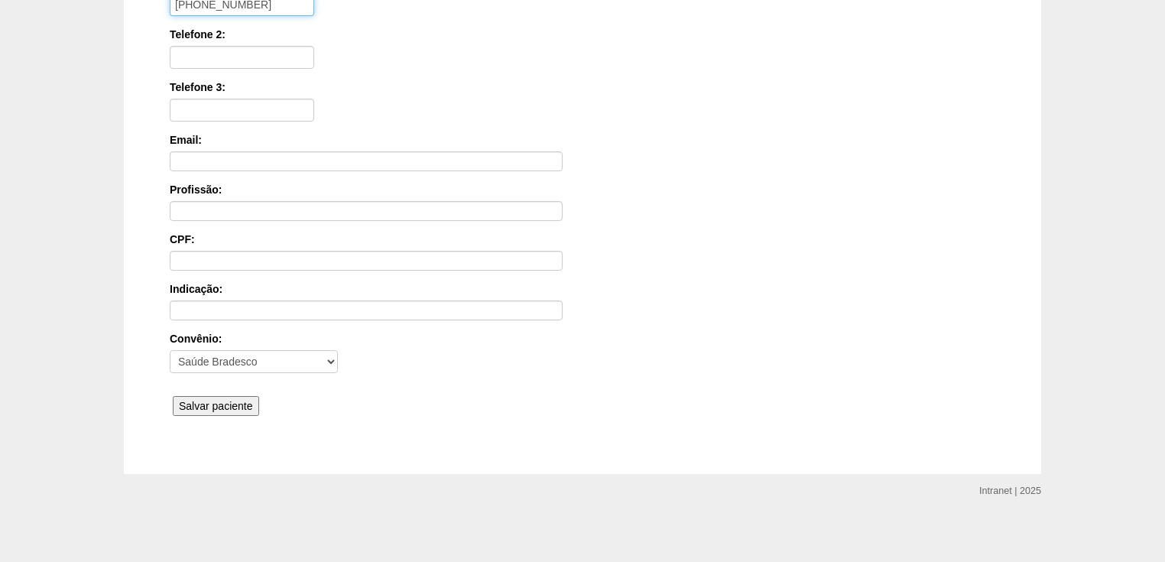
type input "[PHONE_NUMBER]"
click at [227, 396] on input "Salvar paciente" at bounding box center [216, 406] width 86 height 20
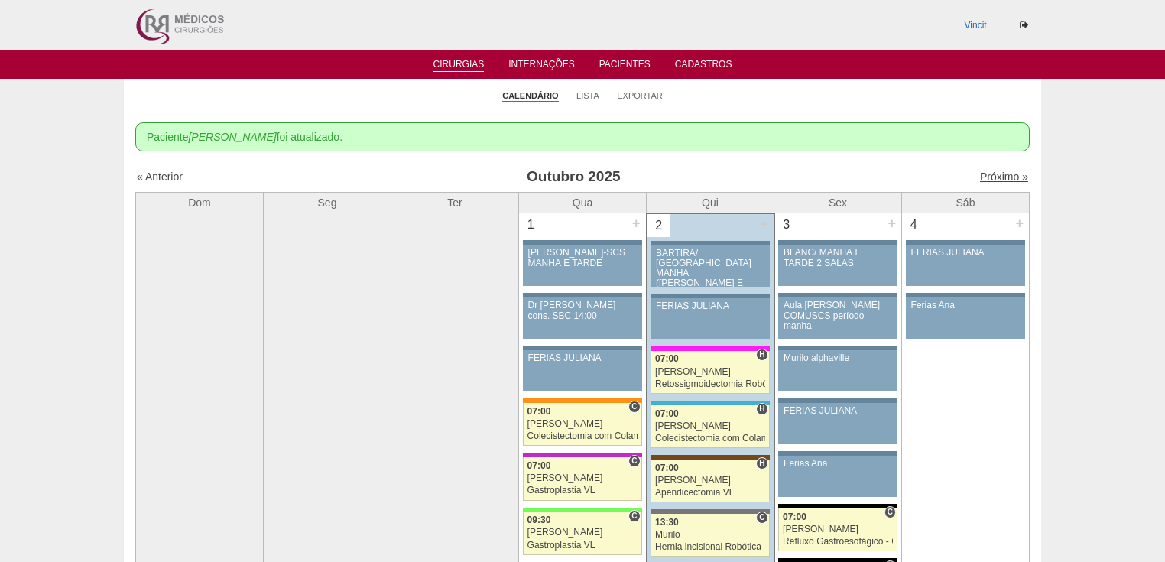
click at [998, 177] on link "Próximo »" at bounding box center [1004, 176] width 48 height 12
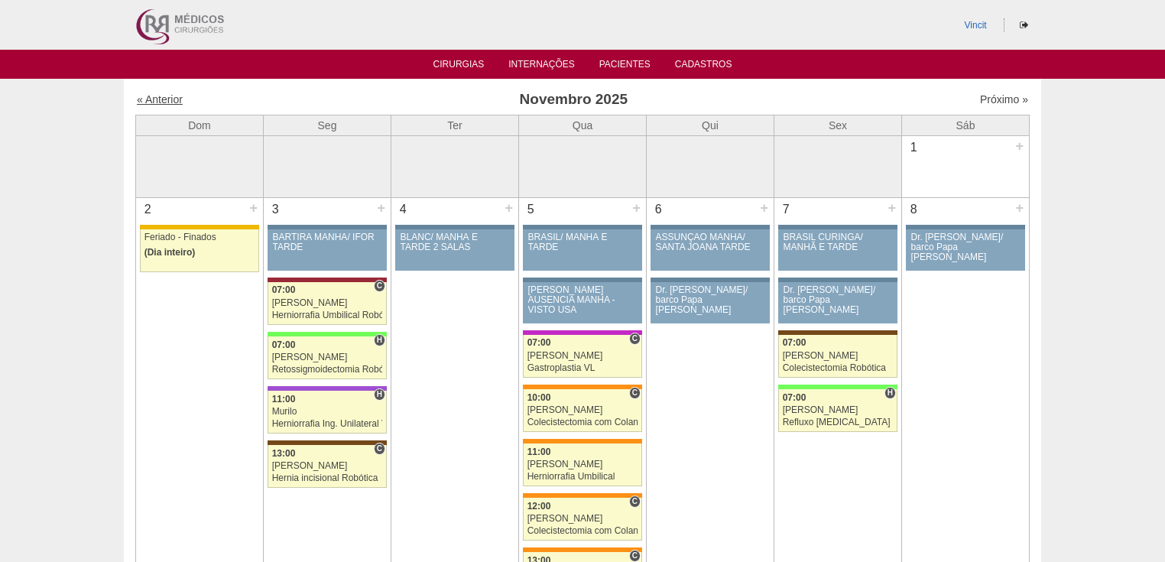
click at [159, 101] on link "« Anterior" at bounding box center [160, 99] width 46 height 12
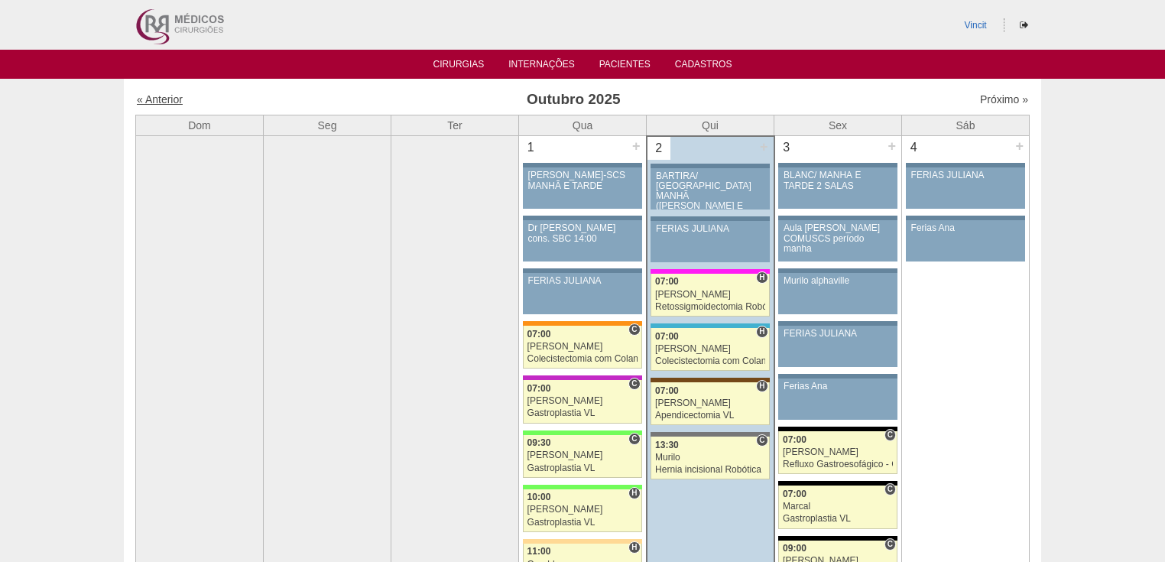
click at [145, 99] on link "« Anterior" at bounding box center [160, 99] width 46 height 12
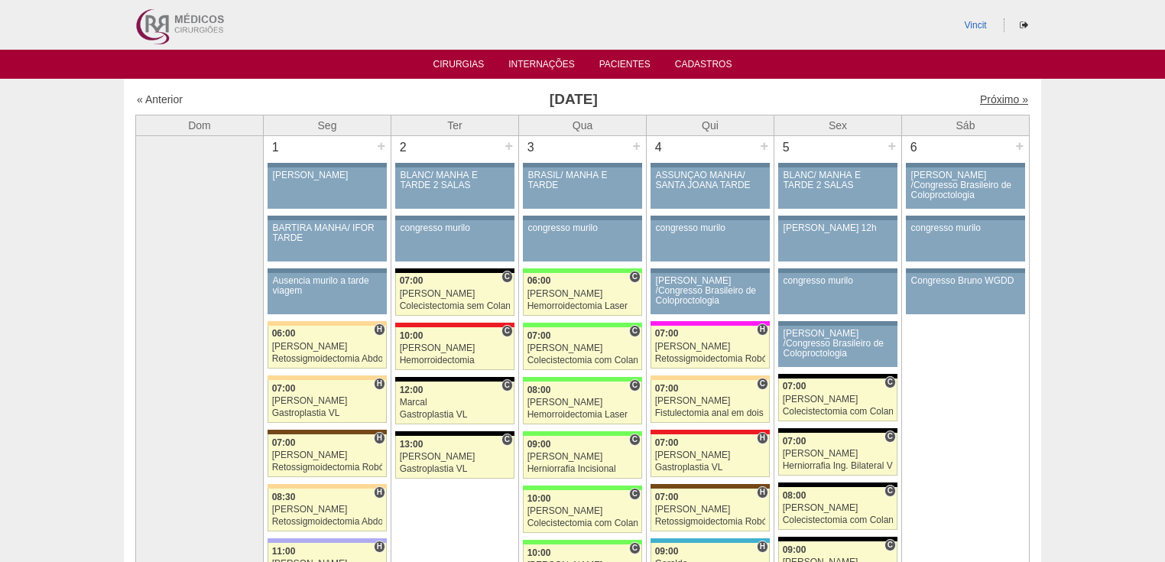
click at [1000, 101] on link "Próximo »" at bounding box center [1004, 99] width 48 height 12
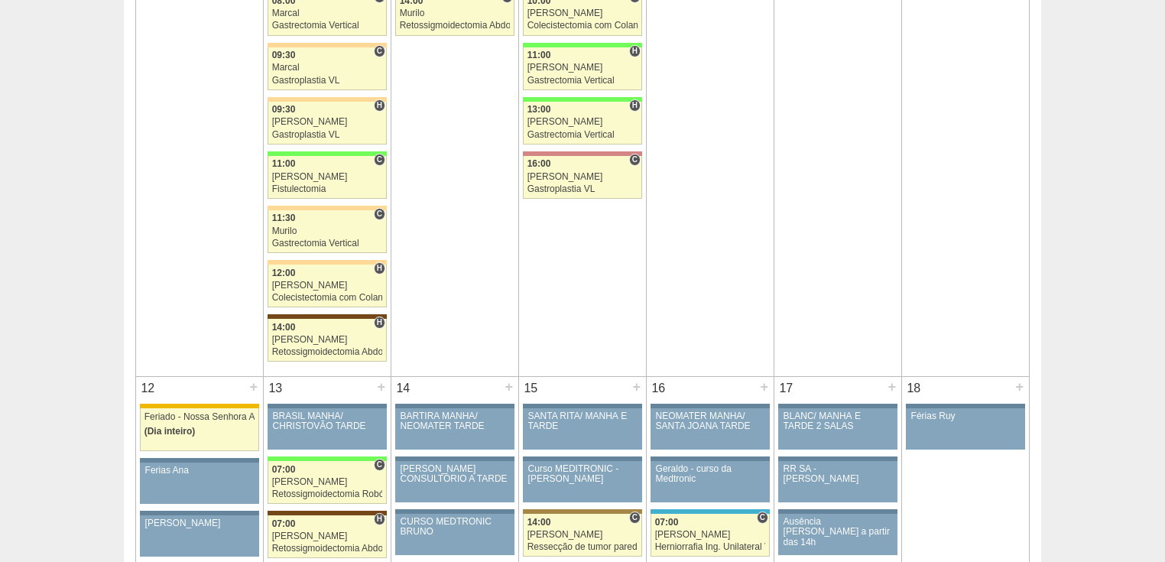
scroll to position [978, 0]
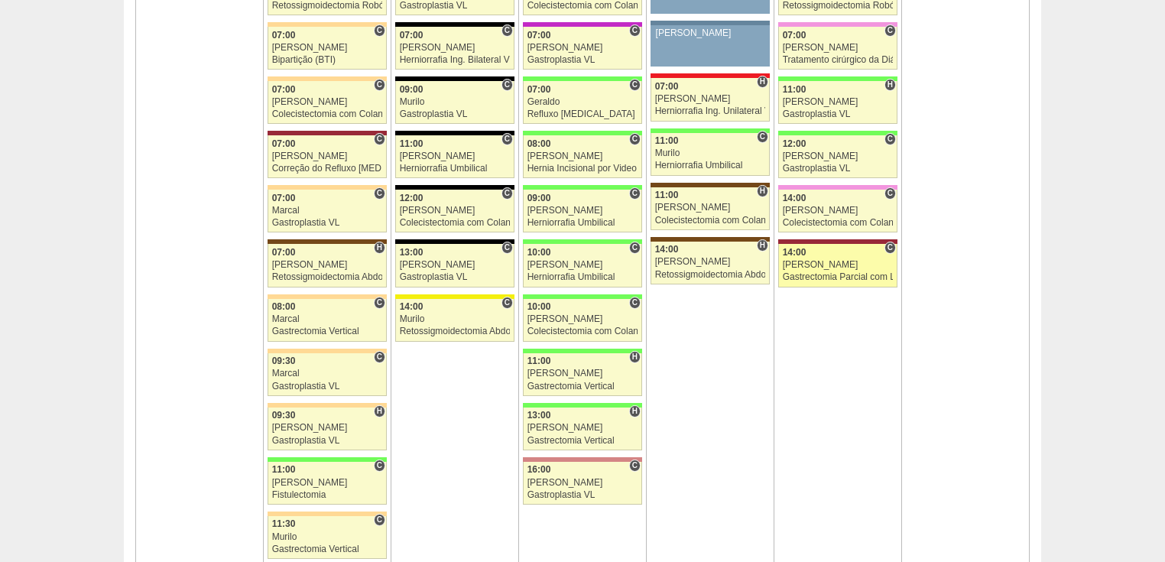
click at [838, 272] on div "Gastrectomia Parcial com Linfadenectomia" at bounding box center [838, 277] width 111 height 10
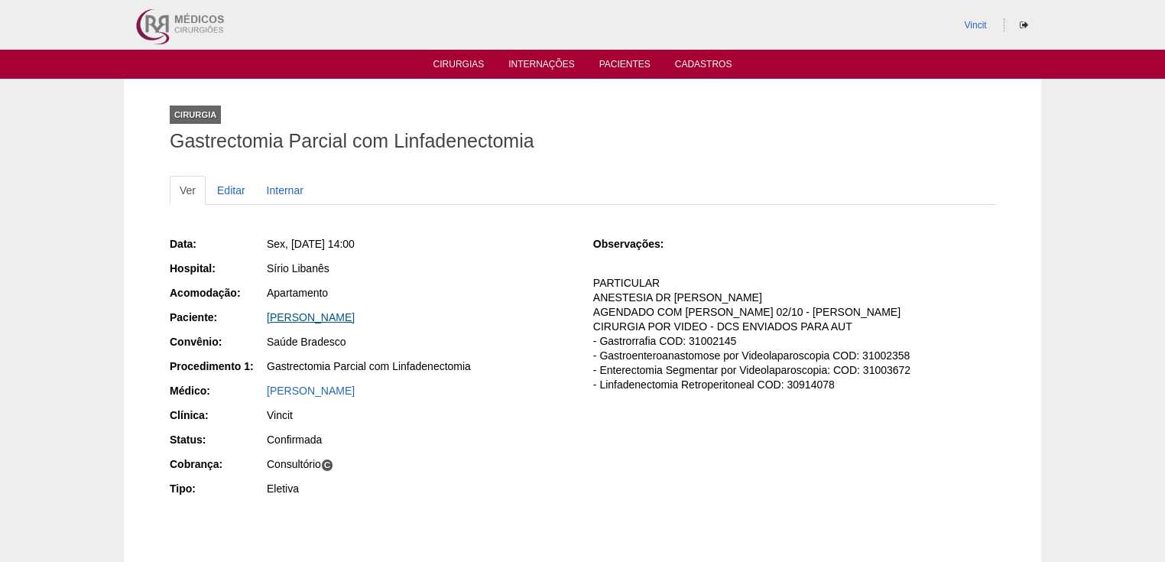
click at [348, 321] on link "MAURO HENRIQUE NATALINO" at bounding box center [311, 317] width 88 height 12
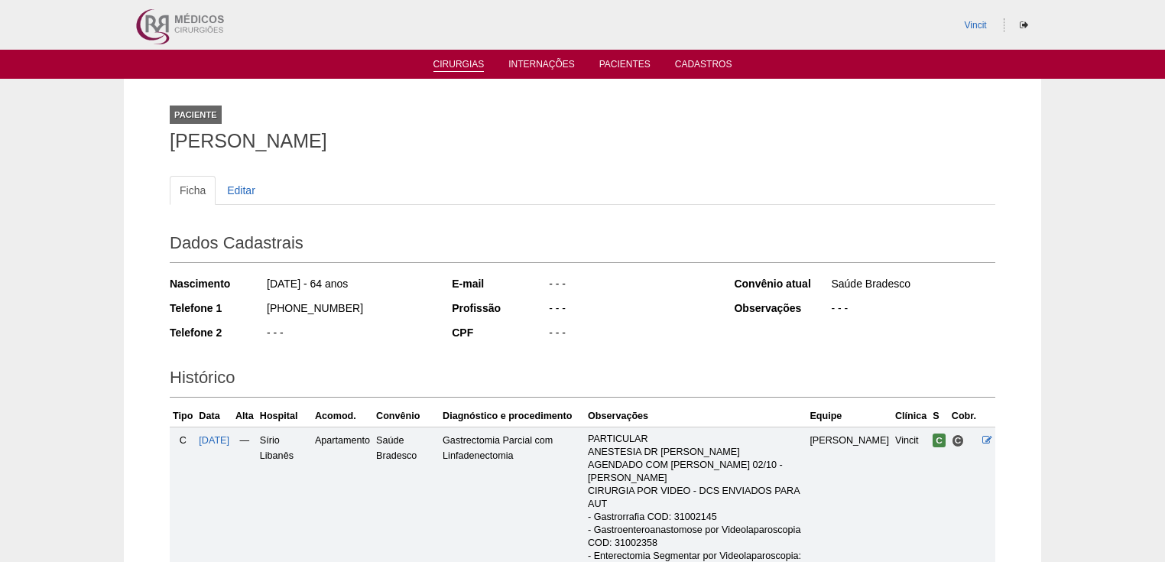
click at [450, 59] on link "Cirurgias" at bounding box center [458, 65] width 51 height 13
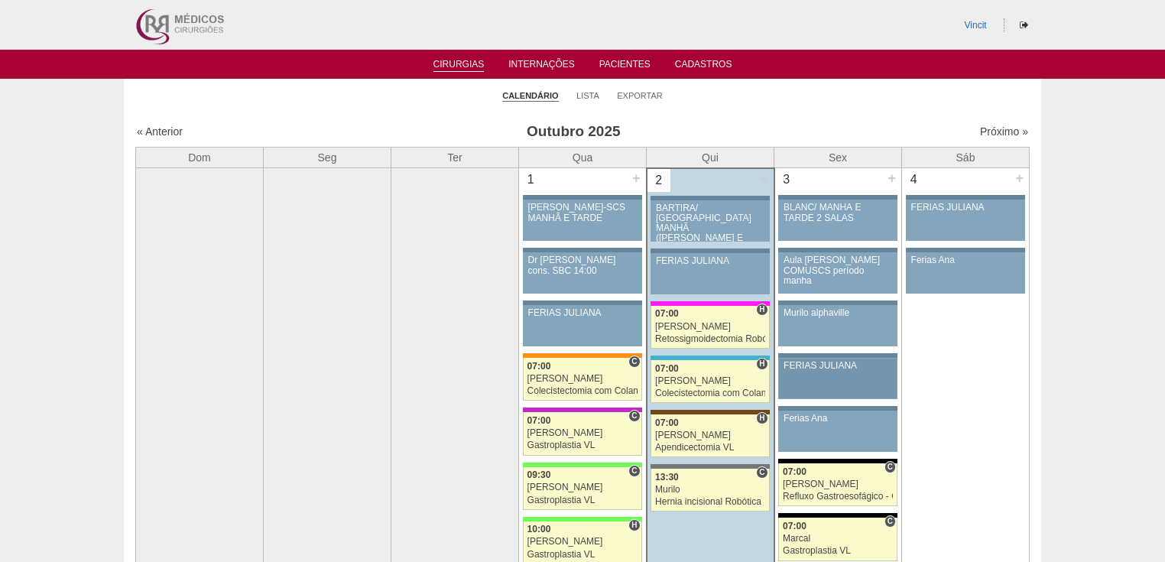
scroll to position [122, 0]
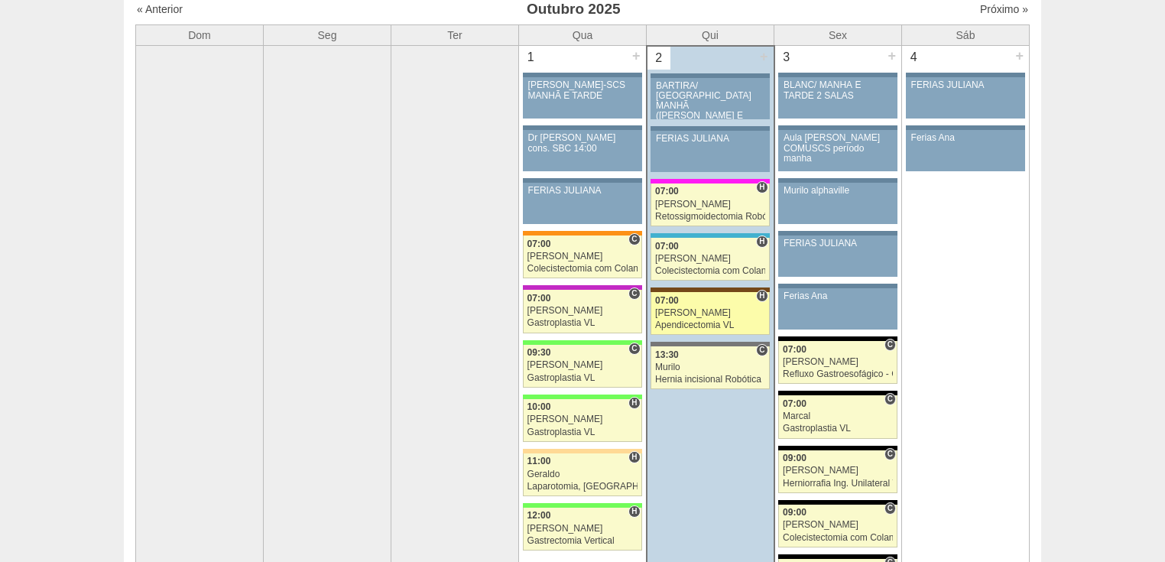
click at [702, 301] on div "07:00" at bounding box center [710, 301] width 110 height 10
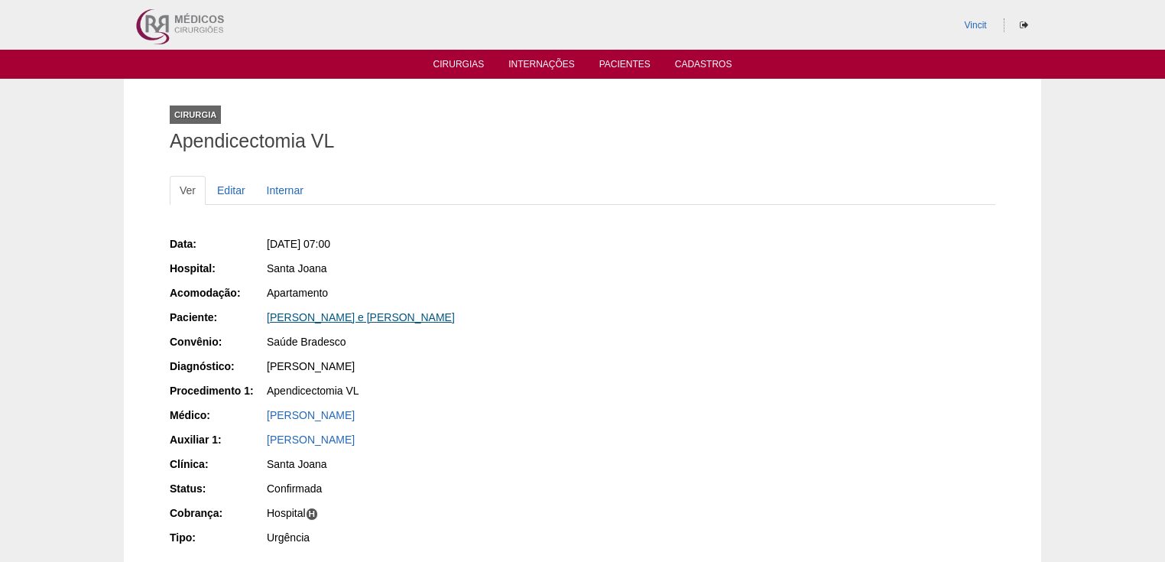
click at [321, 316] on link "Isabella Vilar e oliveira" at bounding box center [361, 317] width 188 height 12
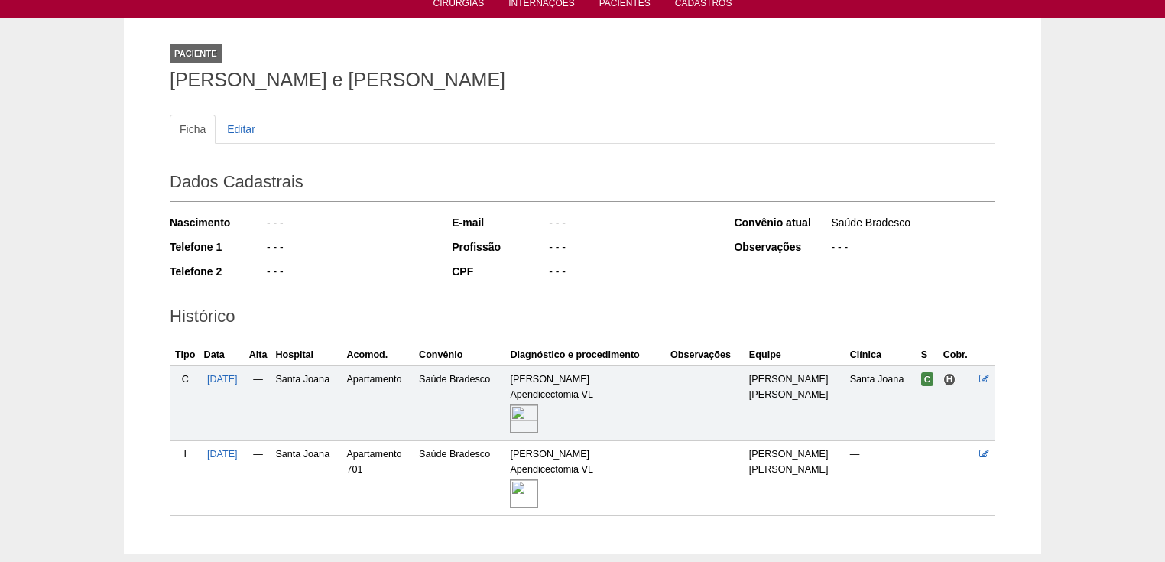
scroll to position [144, 0]
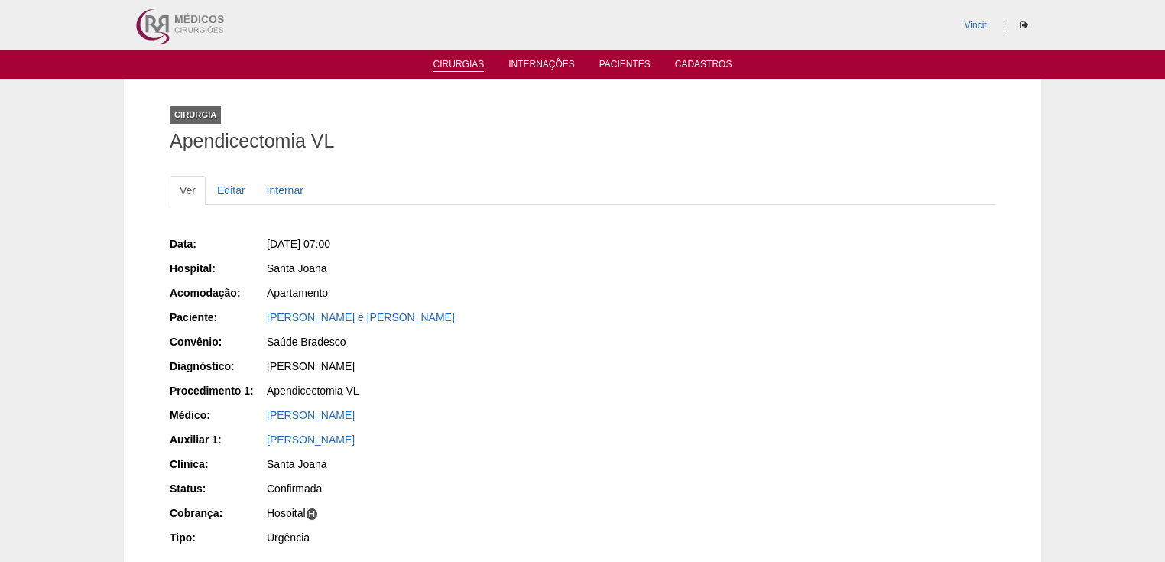
click at [462, 64] on link "Cirurgias" at bounding box center [458, 65] width 51 height 13
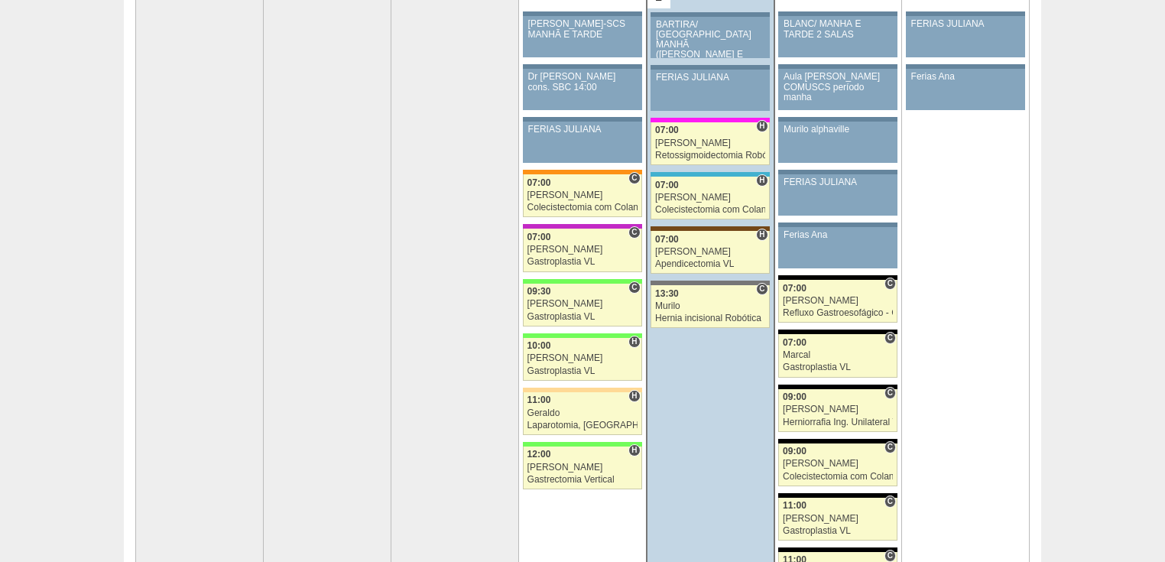
scroll to position [306, 0]
